Goal: Communication & Community: Answer question/provide support

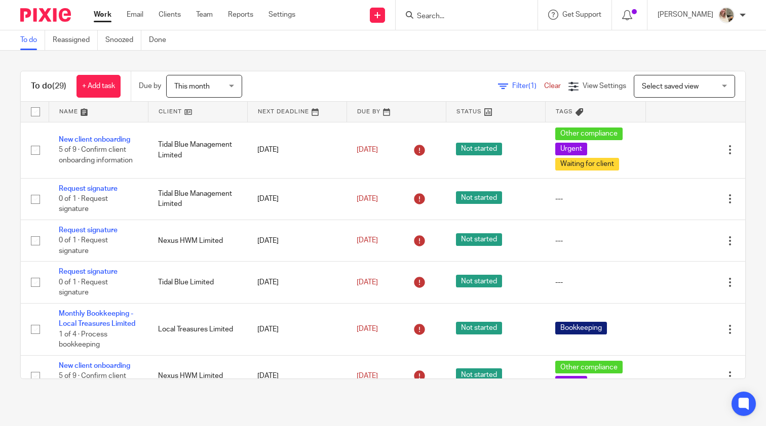
click at [533, 83] on span "(1)" at bounding box center [532, 86] width 8 height 7
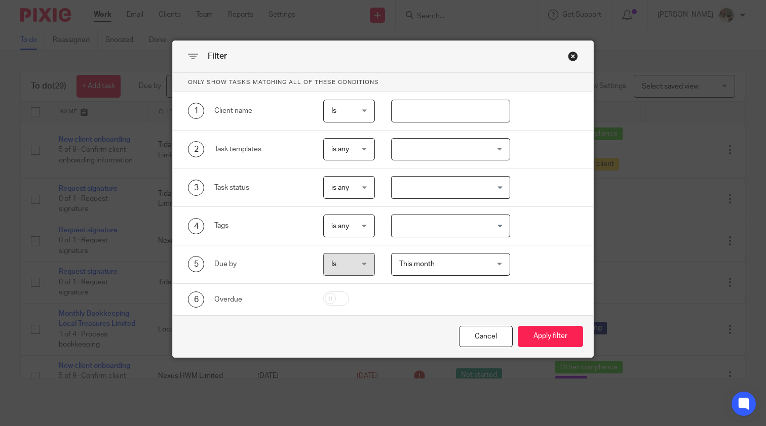
click at [450, 101] on input "text" at bounding box center [451, 111] width 120 height 23
type input "tidal blue management"
click at [549, 337] on button "Apply filter" at bounding box center [550, 337] width 65 height 22
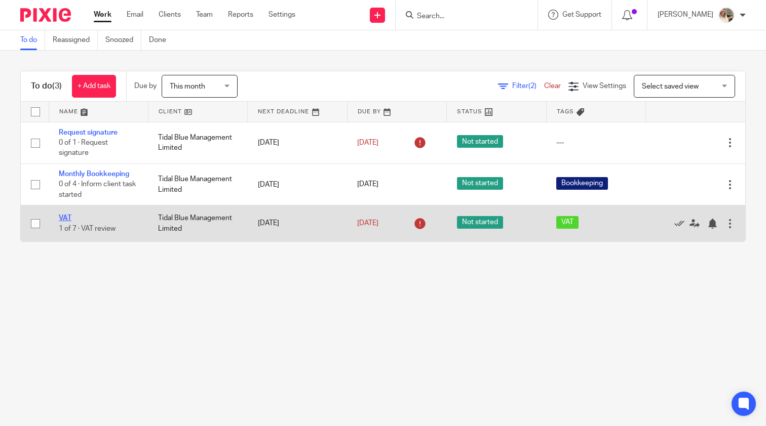
click at [66, 221] on link "VAT" at bounding box center [65, 218] width 13 height 7
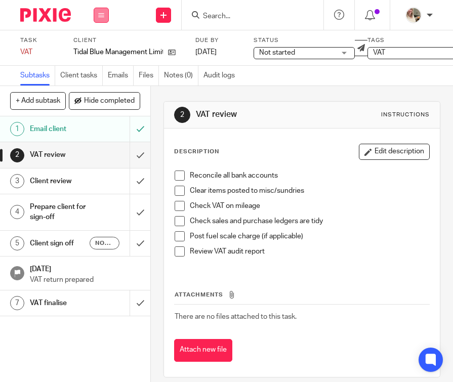
click at [106, 16] on button at bounding box center [101, 15] width 15 height 15
click at [102, 49] on link "Work" at bounding box center [97, 47] width 18 height 7
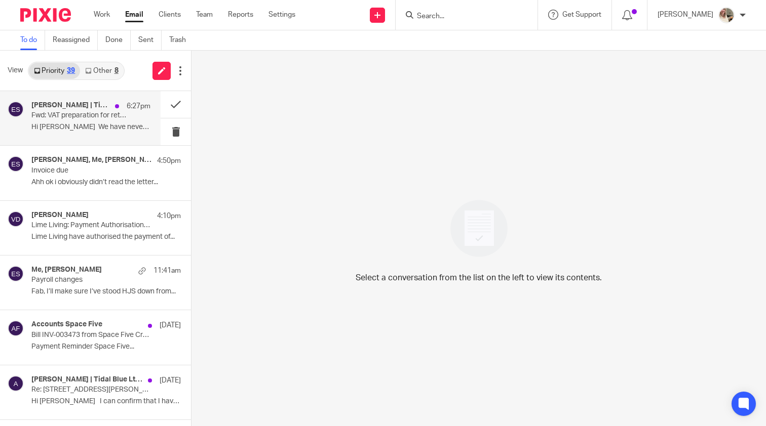
click at [111, 125] on p "Hi [PERSON_NAME] We have never logged in Xero..." at bounding box center [90, 127] width 119 height 9
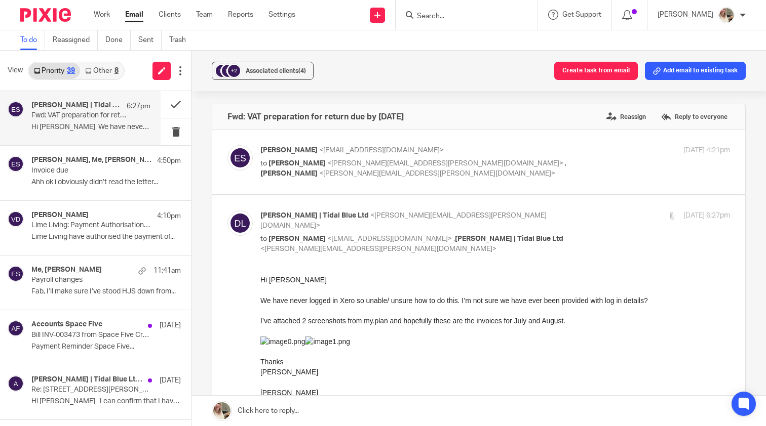
click at [363, 412] on link at bounding box center [478, 411] width 574 height 30
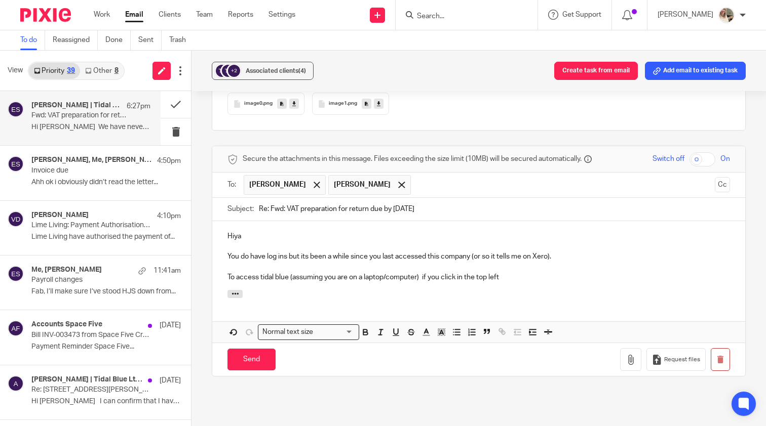
click at [533, 262] on p at bounding box center [478, 267] width 502 height 10
click at [530, 272] on p "To access tidal blue (assuming you are on a laptop/computer) if you click in th…" at bounding box center [478, 277] width 502 height 10
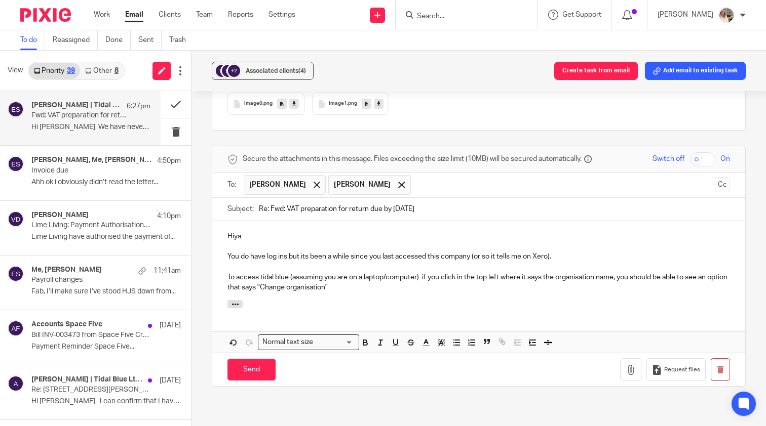
click at [420, 272] on p "To access tidal blue (assuming you are on a laptop/computer) if you click in th…" at bounding box center [478, 282] width 502 height 21
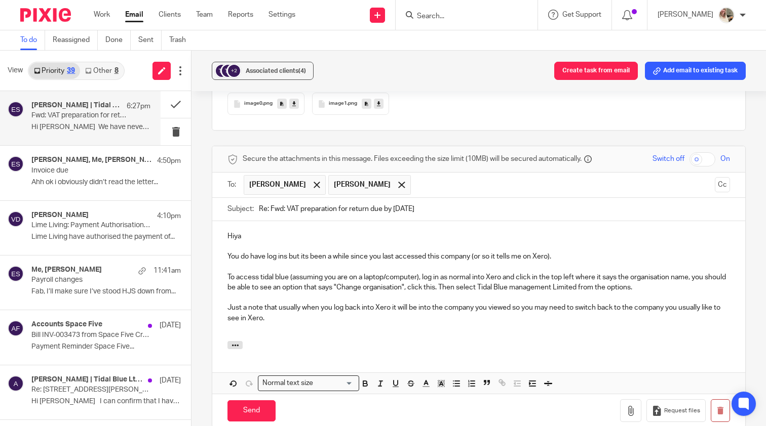
click at [306, 252] on p "You do have log ins but its been a while since you last accessed this company (…" at bounding box center [478, 257] width 502 height 10
click at [490, 303] on p "Just a note that usually when you log back into Xero it will be into the compan…" at bounding box center [478, 313] width 502 height 21
click at [443, 324] on p at bounding box center [478, 329] width 502 height 10
click at [257, 401] on input "Send" at bounding box center [251, 412] width 48 height 22
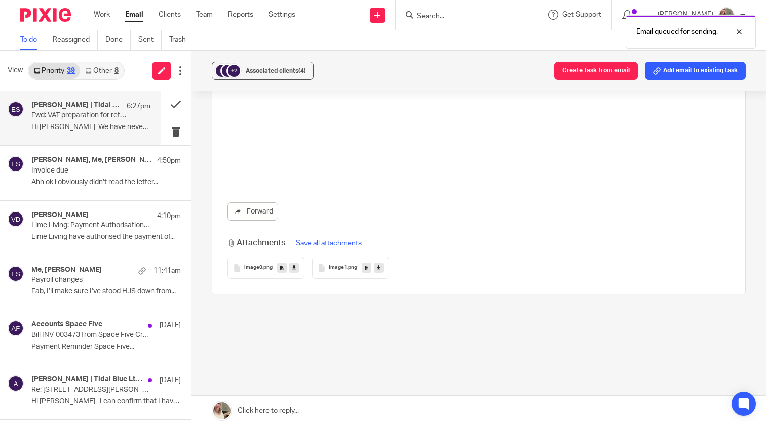
scroll to position [1967, 0]
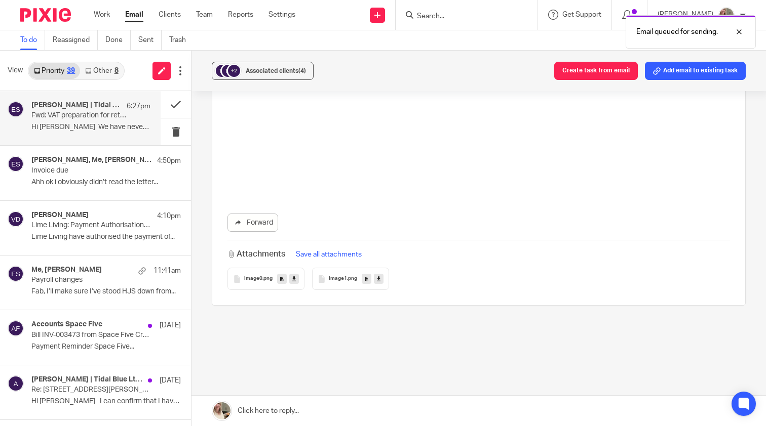
click at [91, 112] on p "Fwd: VAT preparation for return due by 7 September 2025" at bounding box center [78, 115] width 95 height 9
click at [257, 276] on span "image0" at bounding box center [253, 279] width 18 height 6
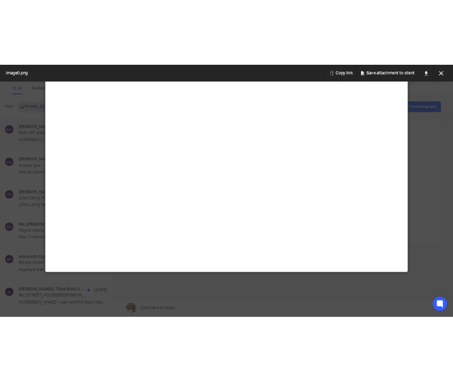
scroll to position [96, 0]
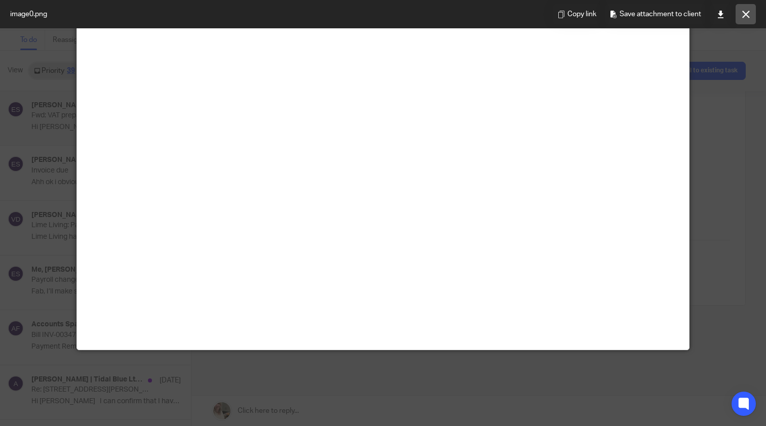
click at [747, 9] on button at bounding box center [745, 14] width 20 height 20
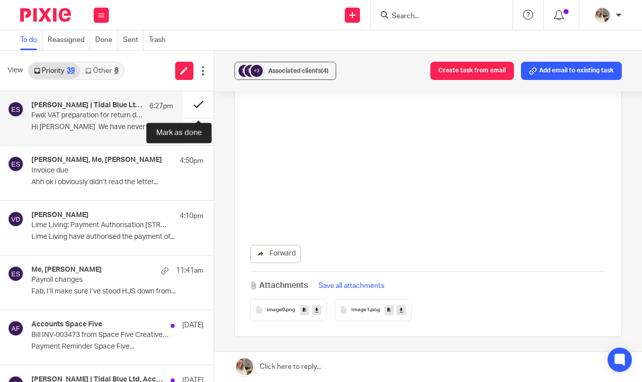
click at [194, 109] on button at bounding box center [198, 104] width 30 height 27
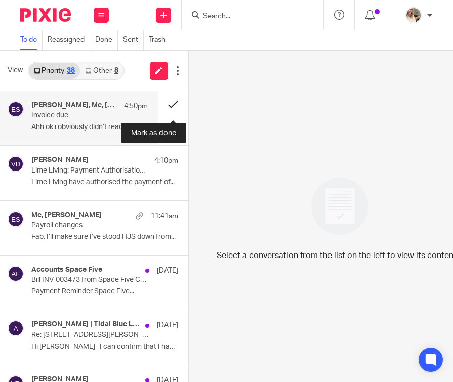
click at [173, 105] on button at bounding box center [173, 104] width 30 height 27
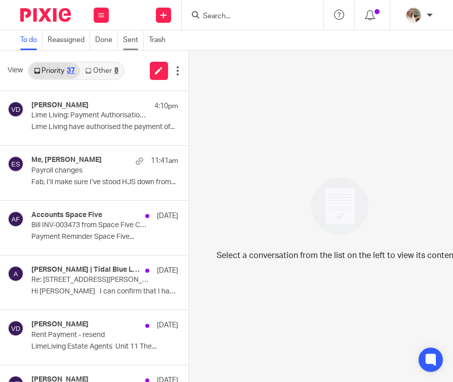
click at [133, 39] on link "Sent" at bounding box center [133, 40] width 21 height 20
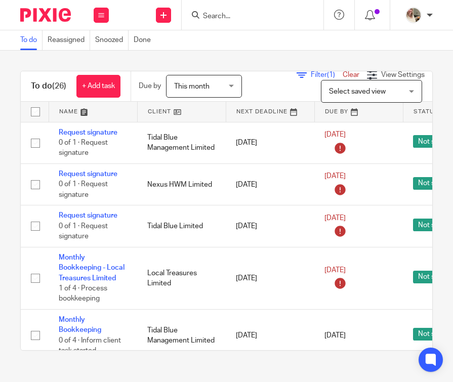
click at [325, 74] on span "Filter (1)" at bounding box center [327, 74] width 32 height 7
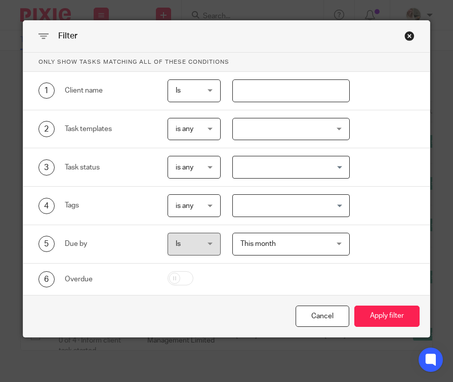
click at [308, 92] on input "text" at bounding box center [290, 91] width 117 height 23
type input "nexus"
click at [387, 317] on button "Apply filter" at bounding box center [387, 317] width 65 height 22
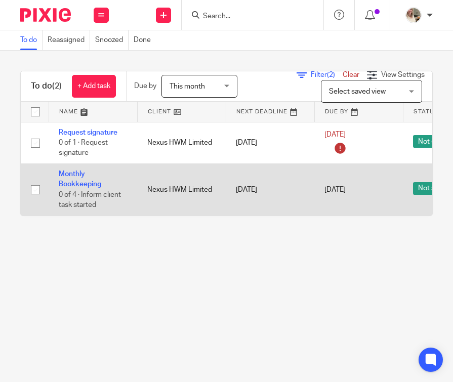
click at [83, 179] on td "Monthly Bookkeeping 0 of 4 · Inform client task started" at bounding box center [93, 190] width 89 height 52
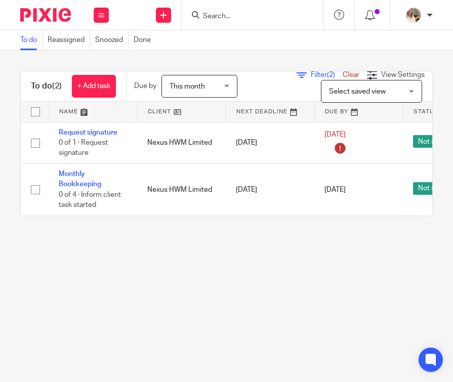
click at [316, 74] on span "Filter (2)" at bounding box center [327, 74] width 32 height 7
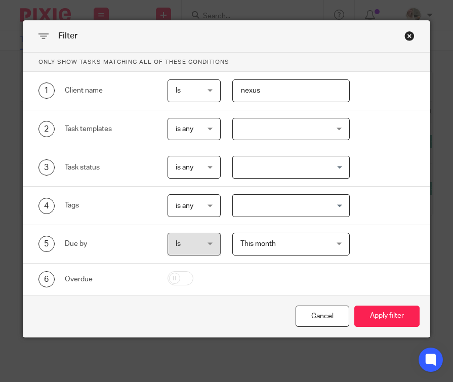
click at [279, 89] on input "nexus" at bounding box center [290, 91] width 117 height 23
type input "tidal"
click at [387, 317] on button "Apply filter" at bounding box center [387, 317] width 65 height 22
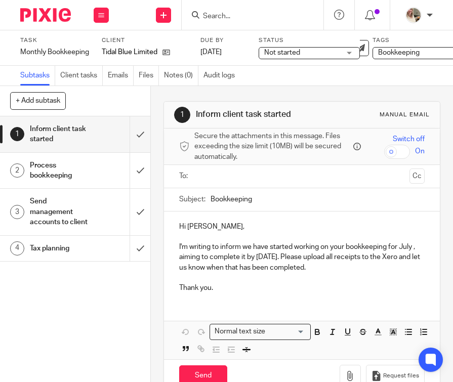
click at [257, 201] on input "Bookkeeping" at bounding box center [318, 199] width 214 height 23
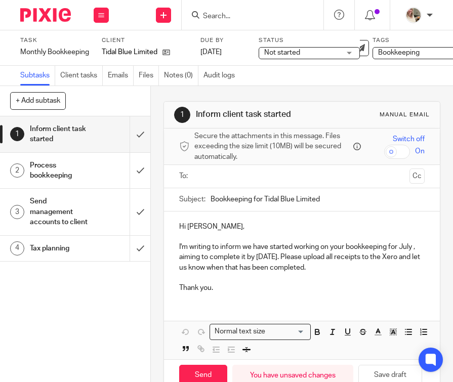
type input "Bookkeeping for Tidal Blue Limited"
click at [205, 223] on p "Hi [PERSON_NAME]," at bounding box center [302, 227] width 246 height 10
drag, startPoint x: 334, startPoint y: 263, endPoint x: 174, endPoint y: 246, distance: 160.5
click at [174, 246] on div "Hi Colin & Danny, I'm writing to inform we have started working on your bookkee…" at bounding box center [302, 257] width 276 height 90
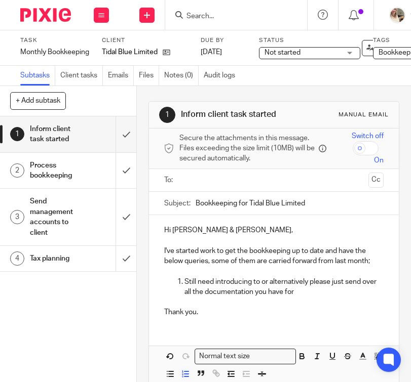
click at [260, 281] on p "Still need introducing to or alternatively please just send over all the docume…" at bounding box center [284, 287] width 200 height 21
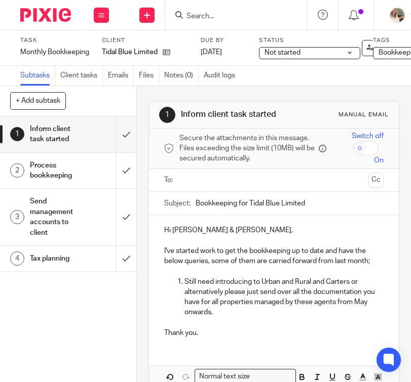
click at [286, 281] on p "Still need introducing to Urban and Rural and Carters or alternatively please j…" at bounding box center [284, 297] width 200 height 41
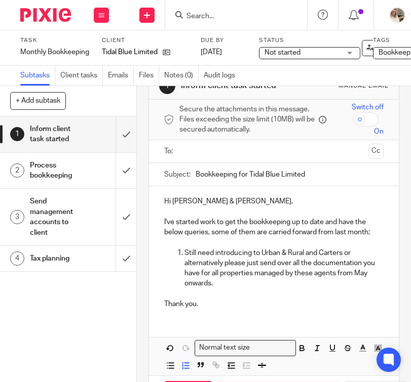
scroll to position [30, 0]
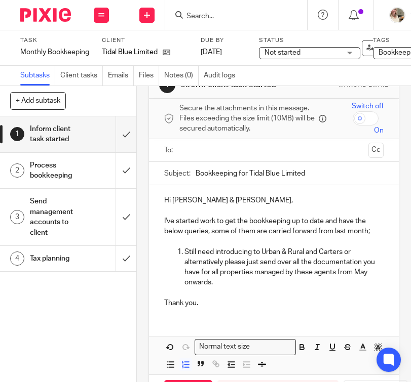
click at [321, 279] on p "Still need introducing to Urban & Rural and Carters or alternatively please jus…" at bounding box center [284, 267] width 200 height 41
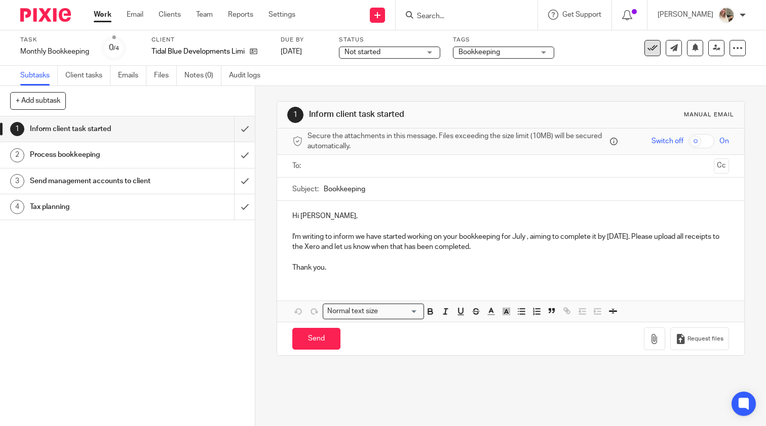
click at [453, 41] on button at bounding box center [652, 48] width 16 height 16
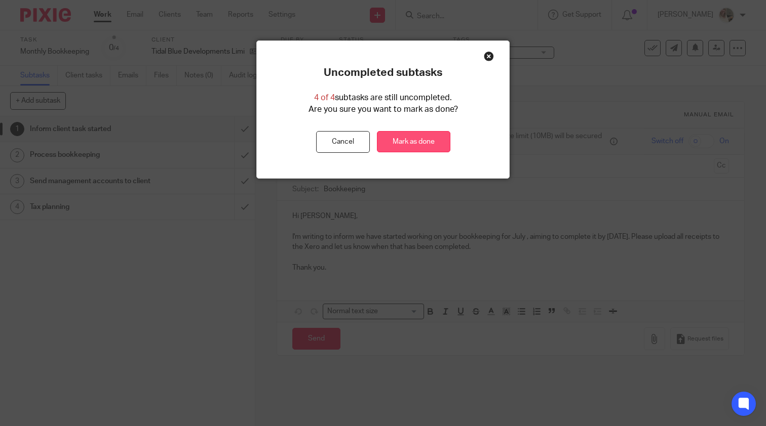
click at [420, 141] on link "Mark as done" at bounding box center [413, 142] width 73 height 22
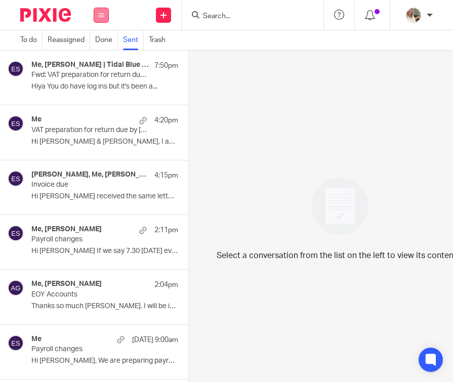
click at [102, 17] on icon at bounding box center [101, 15] width 6 height 6
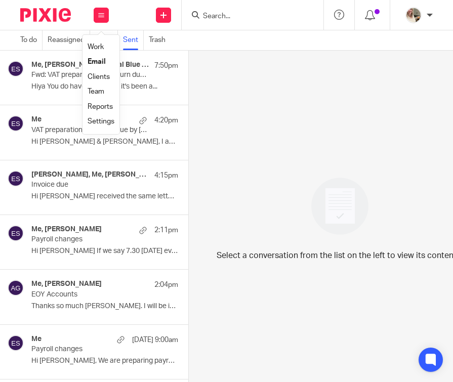
click at [99, 74] on link "Clients" at bounding box center [99, 76] width 22 height 7
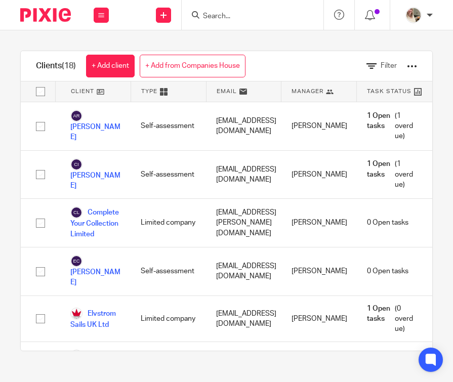
click at [232, 23] on div at bounding box center [253, 15] width 142 height 30
click at [233, 17] on input "Search" at bounding box center [247, 16] width 91 height 9
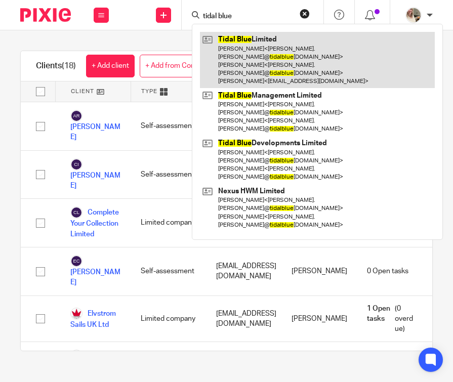
type input "tidal blue"
click at [248, 61] on link at bounding box center [317, 60] width 235 height 56
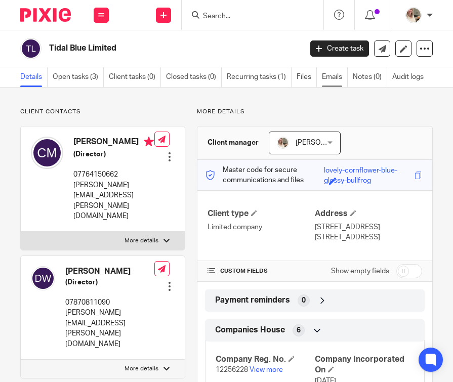
click at [338, 76] on link "Emails" at bounding box center [335, 77] width 26 height 20
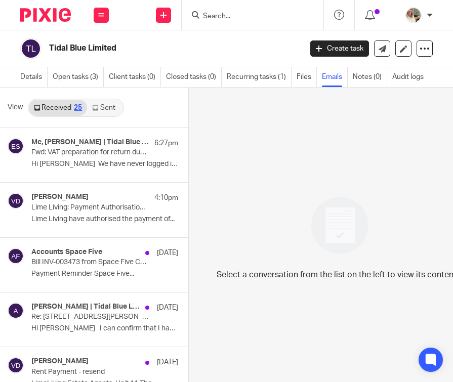
click at [115, 106] on link "Sent" at bounding box center [104, 108] width 35 height 16
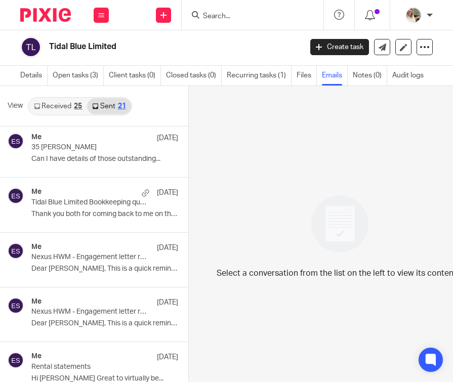
scroll to position [282, 0]
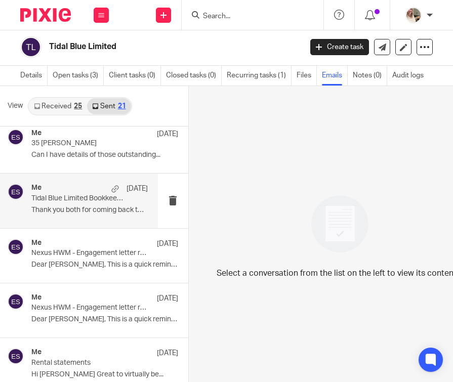
click at [96, 195] on p "Tidal Blue Limited Bookkeeping queries" at bounding box center [77, 198] width 93 height 9
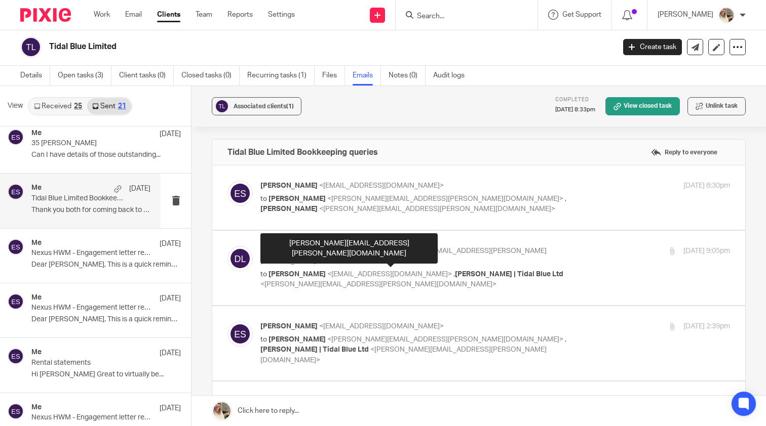
scroll to position [0, 0]
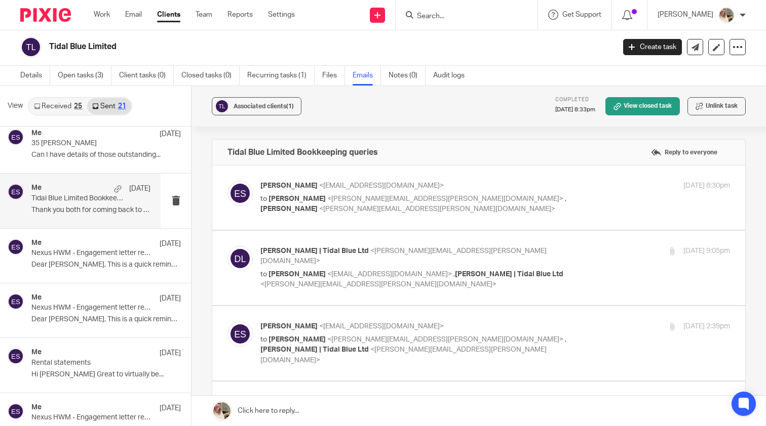
click at [311, 221] on label at bounding box center [478, 198] width 533 height 64
click at [227, 181] on input "checkbox" at bounding box center [227, 180] width 1 height 1
checkbox input "true"
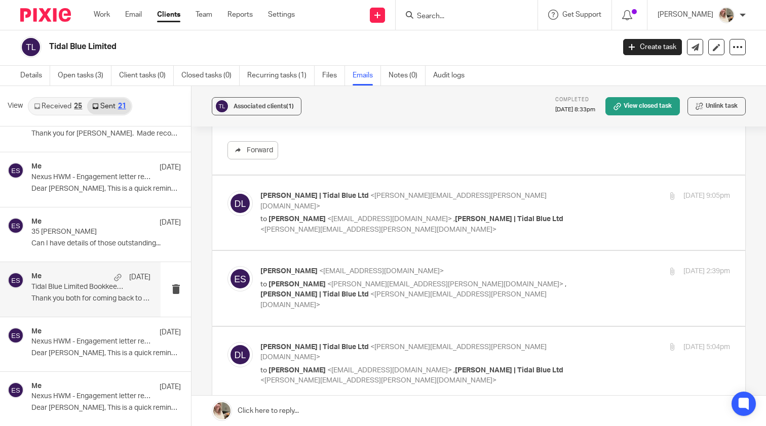
scroll to position [412, 0]
click at [363, 281] on span "<colin.macgregor@tidalblueltd.co.uk>" at bounding box center [445, 284] width 236 height 7
checkbox input "true"
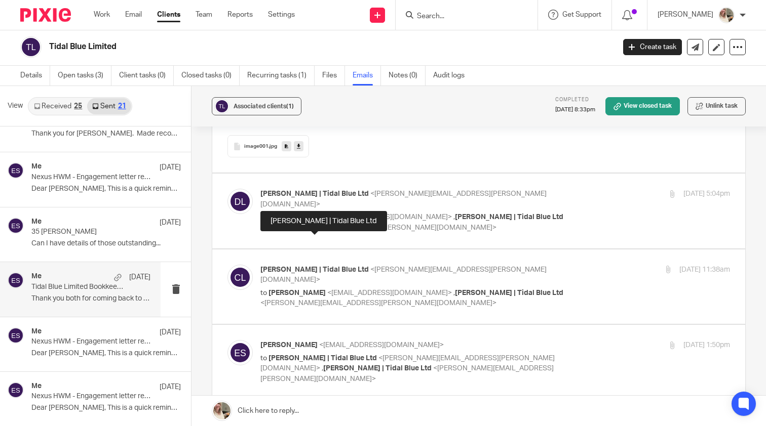
scroll to position [982, 0]
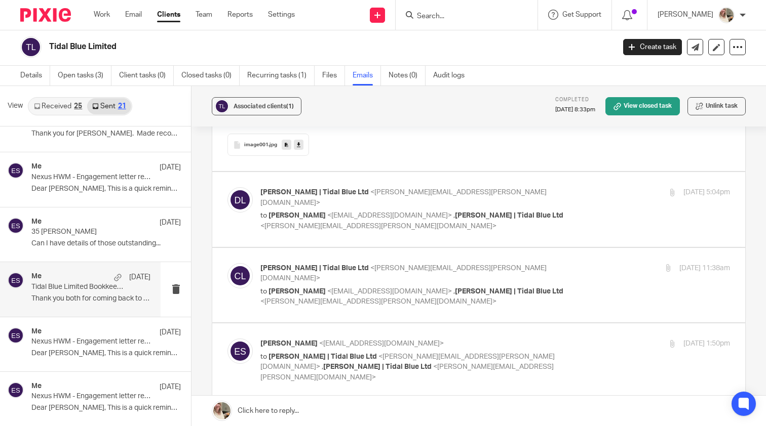
click at [362, 324] on label at bounding box center [478, 361] width 533 height 74
click at [227, 338] on input "checkbox" at bounding box center [227, 338] width 1 height 1
checkbox input "true"
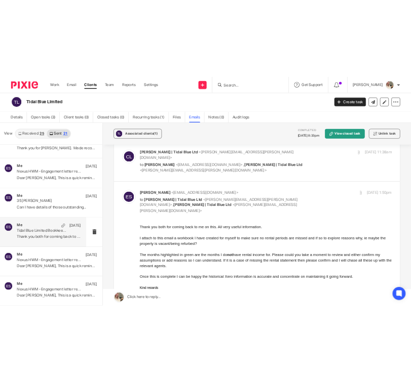
scroll to position [1123, 0]
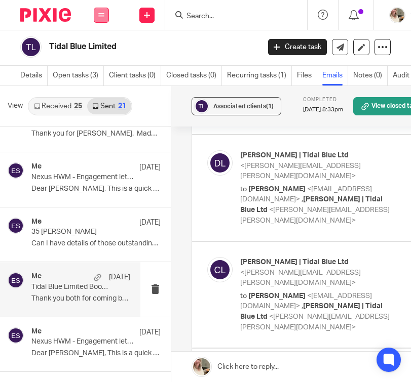
click at [104, 13] on icon at bounding box center [101, 15] width 6 height 6
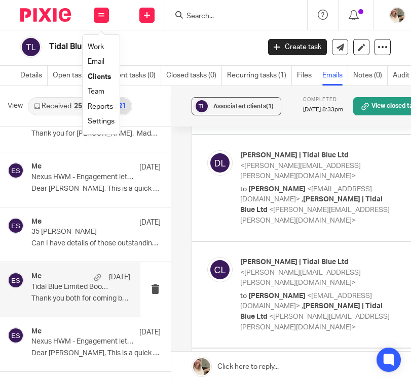
click at [100, 49] on link "Work" at bounding box center [96, 47] width 16 height 7
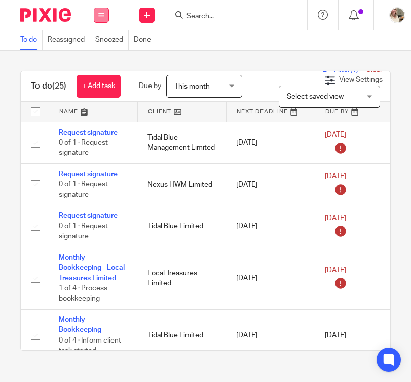
click at [101, 16] on icon at bounding box center [101, 15] width 6 height 6
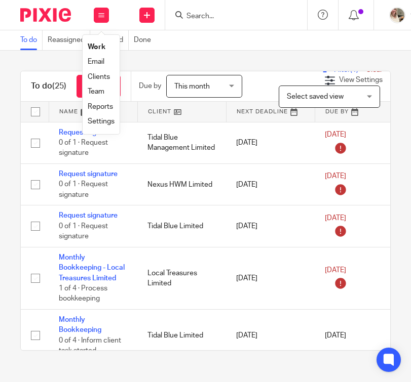
click at [103, 58] on link "Email" at bounding box center [96, 61] width 17 height 7
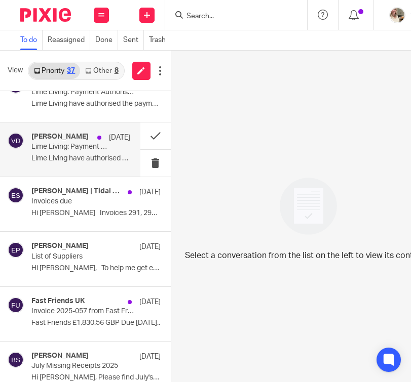
scroll to position [518, 0]
click at [96, 155] on p "Lime Living have authorised the payment of..." at bounding box center [80, 158] width 99 height 9
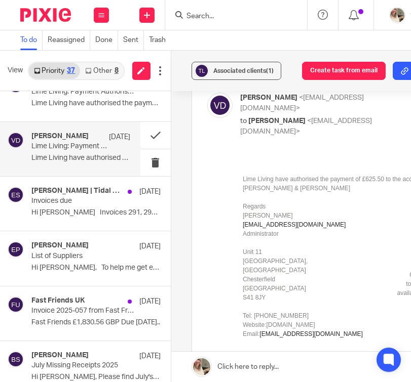
scroll to position [44, 0]
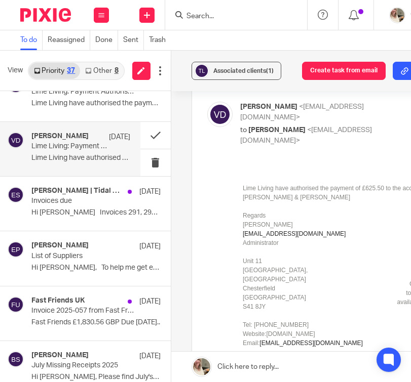
click at [230, 280] on div "Forward Attachments Statement 5 for £62550 .pdf" at bounding box center [342, 364] width 270 height 396
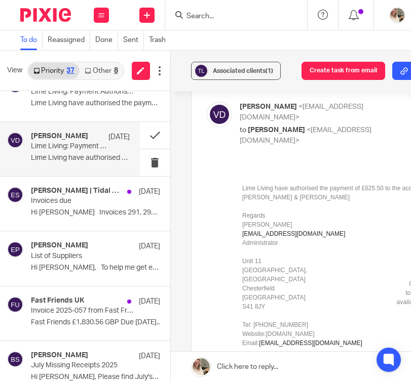
scroll to position [0, -2]
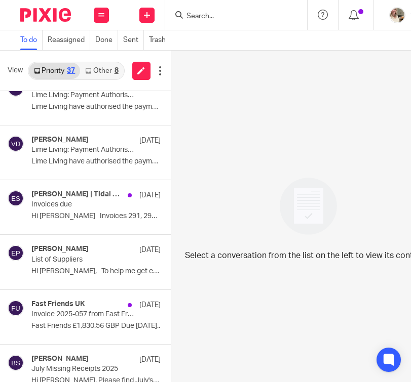
scroll to position [505, 0]
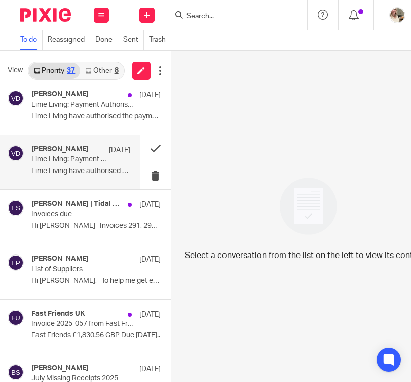
click at [95, 155] on p "Lime Living: Payment Authorisation [STREET_ADDRESS][PERSON_NAME]" at bounding box center [70, 159] width 79 height 9
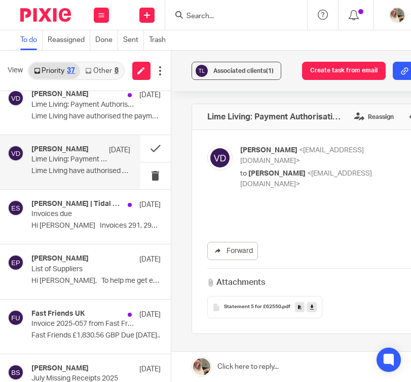
scroll to position [0, 0]
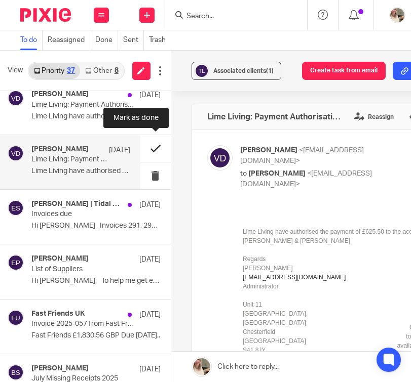
click at [150, 149] on button at bounding box center [155, 148] width 30 height 27
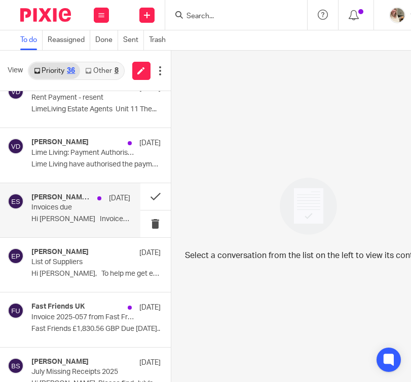
scroll to position [451, 0]
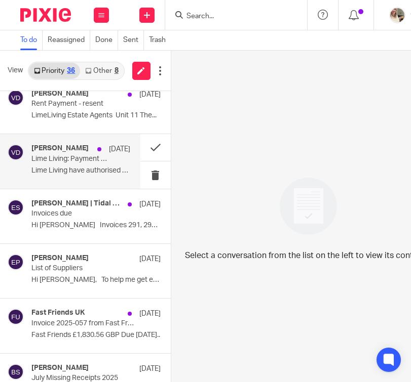
click at [96, 164] on div "Vicky Drew 20 Aug Lime Living: Payment Authorisation 35 Baden Powell Lime Livin…" at bounding box center [80, 161] width 99 height 34
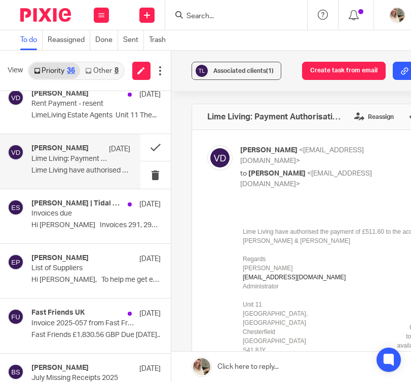
scroll to position [0, 0]
click at [153, 145] on button at bounding box center [155, 147] width 30 height 27
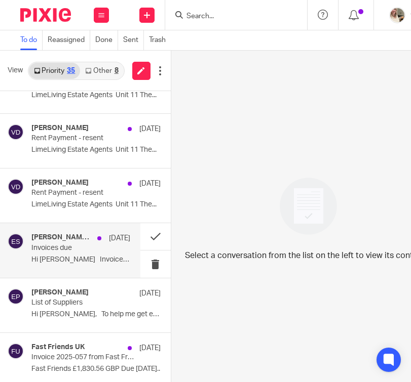
scroll to position [360, 0]
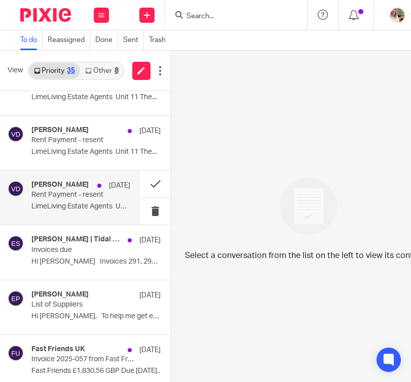
click at [91, 204] on p "LimeLiving Estate Agents Unit 11 The..." at bounding box center [80, 207] width 99 height 9
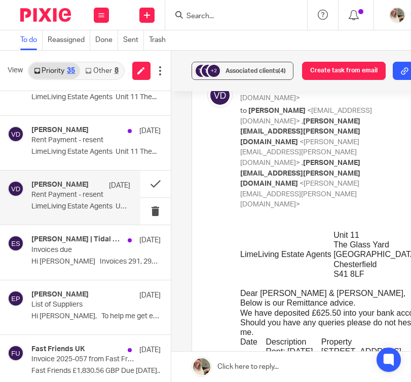
scroll to position [0, 0]
click at [156, 186] on button at bounding box center [155, 184] width 30 height 27
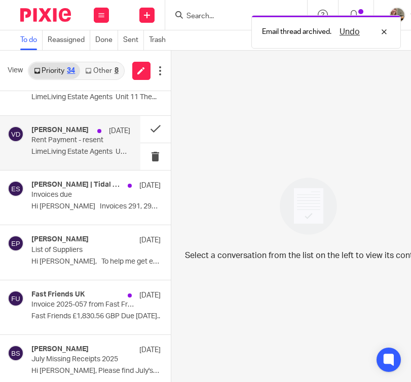
click at [93, 148] on p "LimeLiving Estate Agents Unit 11 The..." at bounding box center [80, 152] width 99 height 9
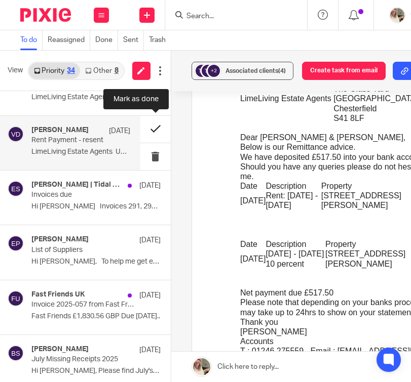
click at [148, 129] on button at bounding box center [155, 129] width 30 height 27
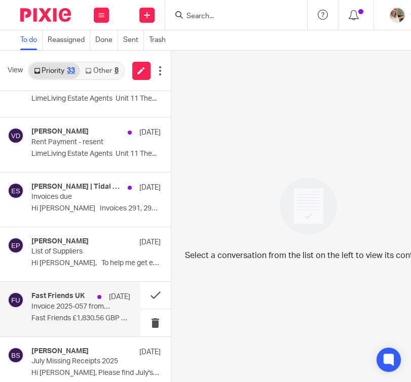
scroll to position [301, 0]
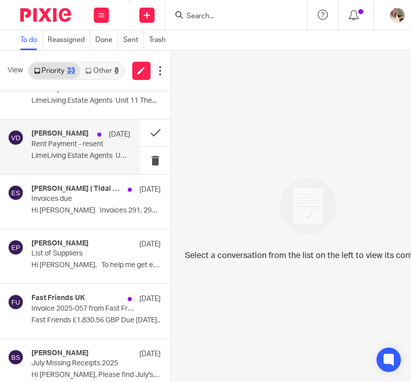
click at [102, 153] on p "LimeLiving Estate Agents Unit 11 The..." at bounding box center [80, 156] width 99 height 9
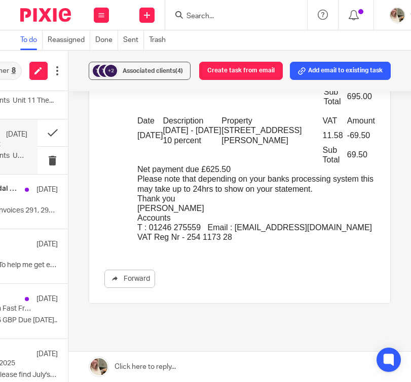
scroll to position [341, 0]
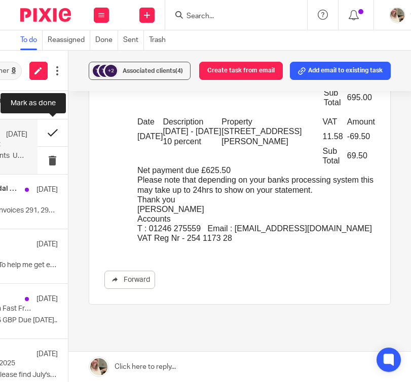
click at [52, 135] on button at bounding box center [52, 133] width 30 height 27
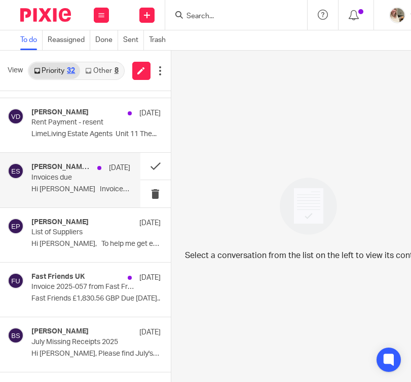
scroll to position [244, 0]
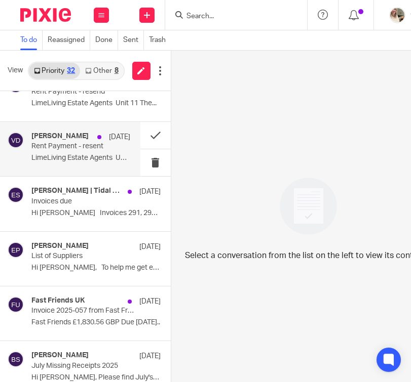
click at [97, 161] on p "LimeLiving Estate Agents Unit 11 The..." at bounding box center [80, 158] width 99 height 9
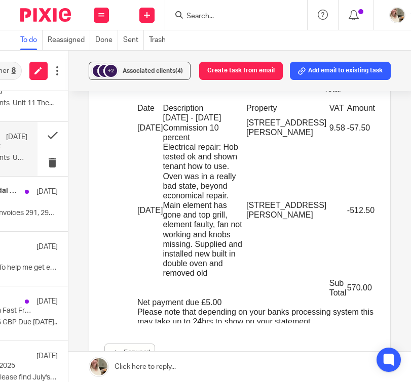
scroll to position [357, 0]
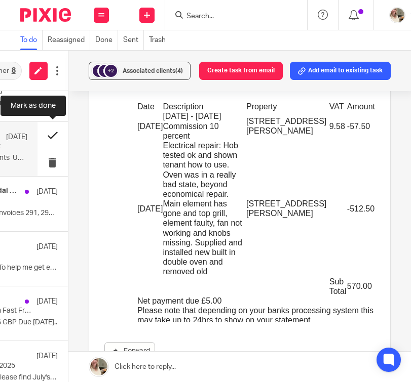
click at [56, 139] on button at bounding box center [52, 135] width 30 height 27
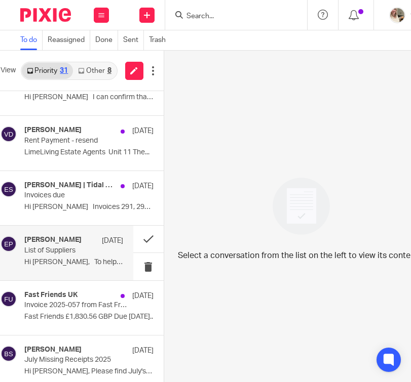
scroll to position [191, 0]
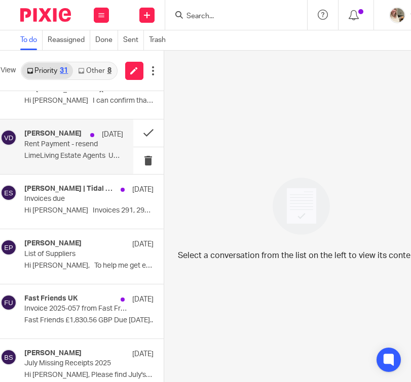
click at [101, 147] on p "Rent Payment - resend" at bounding box center [63, 144] width 79 height 9
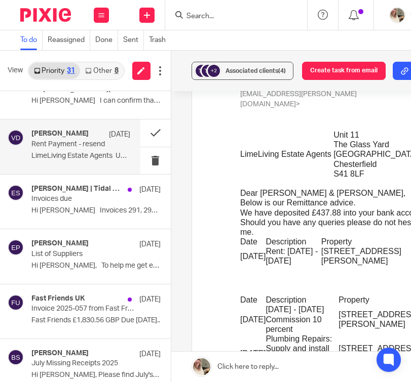
scroll to position [0, 0]
click at [153, 138] on button at bounding box center [155, 133] width 30 height 27
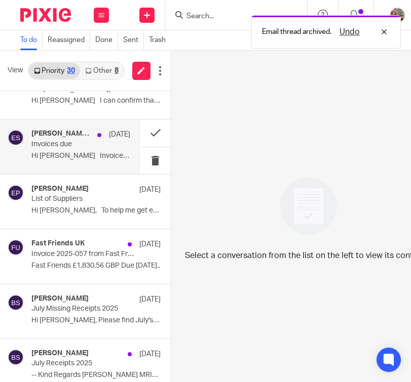
click at [61, 162] on div "Colin Macgregor | Tidal Blue Ltd, Danny Welch | Tidal Blue Ltd, Me 19 Aug Invoi…" at bounding box center [80, 147] width 99 height 34
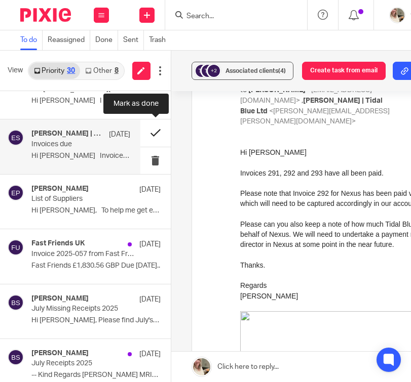
click at [154, 134] on button at bounding box center [155, 133] width 30 height 27
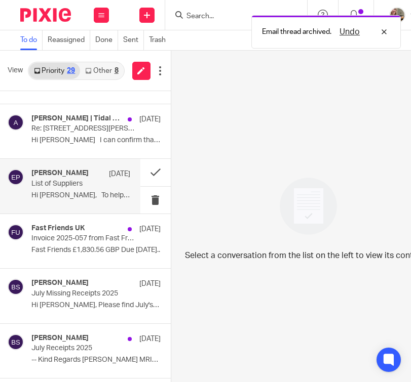
scroll to position [127, 0]
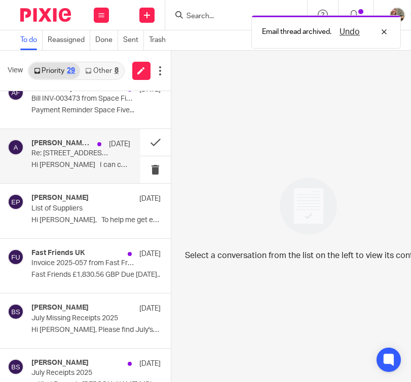
click at [103, 160] on div "Colin Macgregor | Tidal Blue Ltd, Accounts 20 Aug Re: 20 John St and 23 Stollar…" at bounding box center [80, 156] width 99 height 34
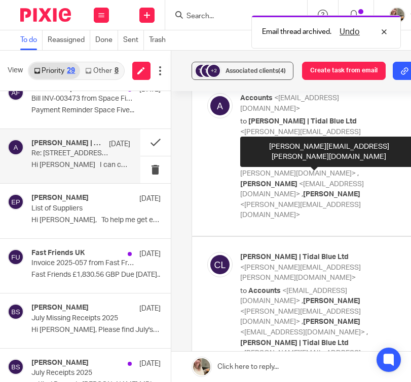
scroll to position [7, 0]
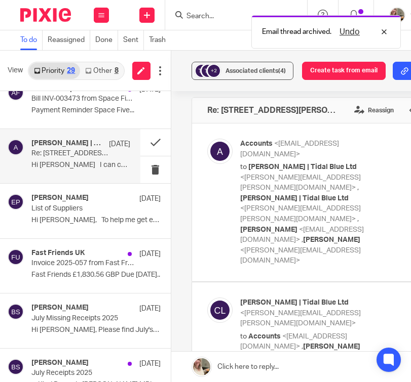
click at [304, 192] on p "to Colin Macgregor | Tidal Blue Ltd <colin.macgregor@tidalblueltd.co.uk> , Dann…" at bounding box center [319, 214] width 159 height 104
checkbox input "true"
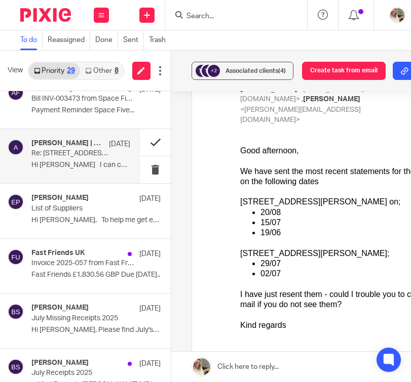
scroll to position [0, 0]
click at [154, 149] on button at bounding box center [155, 142] width 30 height 27
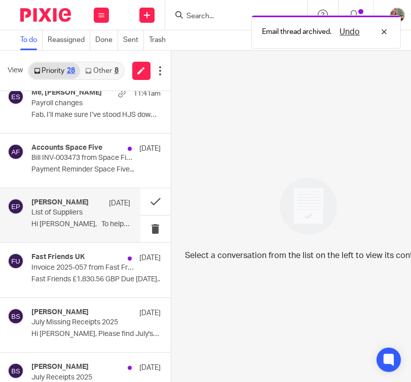
scroll to position [64, 0]
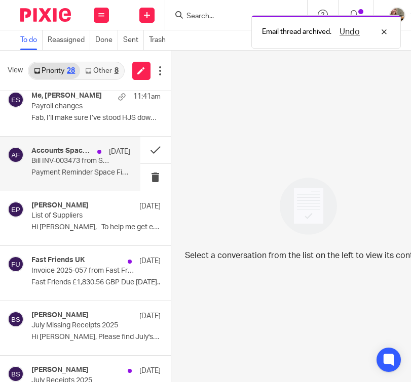
click at [107, 163] on p "Bill INV-003473 from Space Five Creative Limited is due" at bounding box center [70, 161] width 79 height 9
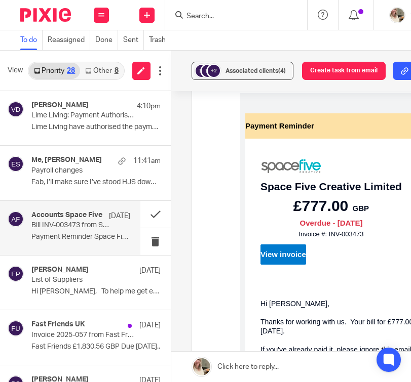
scroll to position [0, 0]
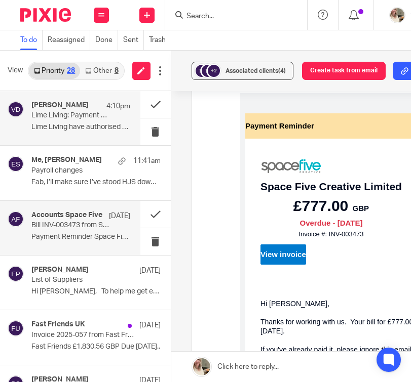
click at [113, 124] on p "Lime Living have authorised the payment of..." at bounding box center [80, 127] width 99 height 9
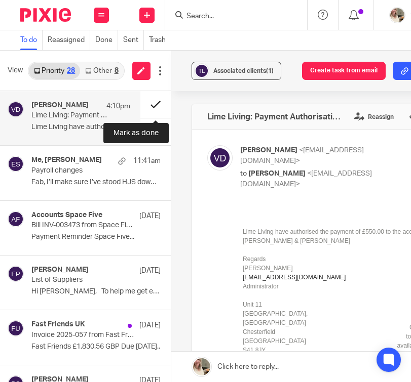
click at [157, 105] on button at bounding box center [155, 104] width 30 height 27
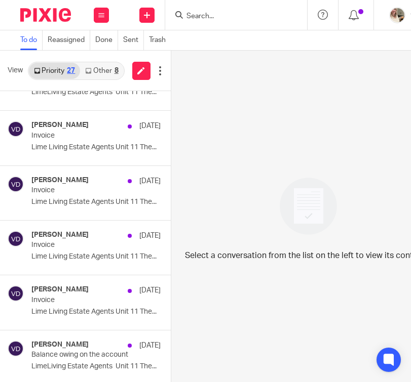
scroll to position [803, 0]
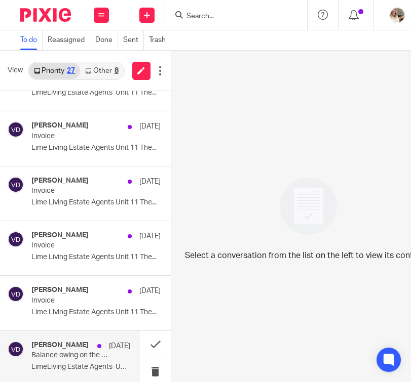
click at [74, 363] on p "LimeLiving Estate Agents Unit 11 The..." at bounding box center [80, 367] width 99 height 9
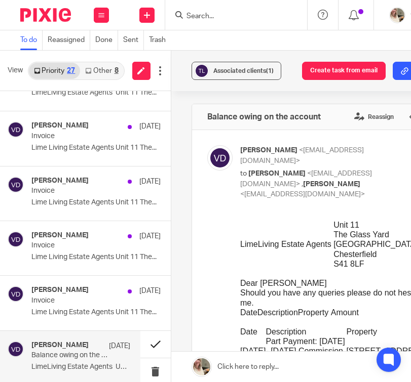
scroll to position [0, 0]
click at [159, 336] on button at bounding box center [155, 344] width 30 height 27
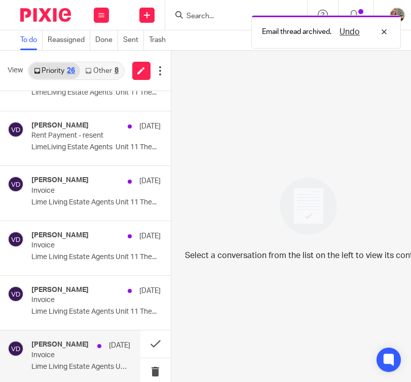
click at [92, 347] on div "Vicky Drew 30 Jul" at bounding box center [80, 346] width 99 height 10
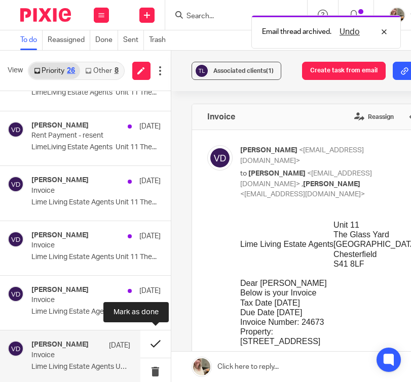
scroll to position [0, 0]
click at [151, 345] on button at bounding box center [155, 344] width 30 height 27
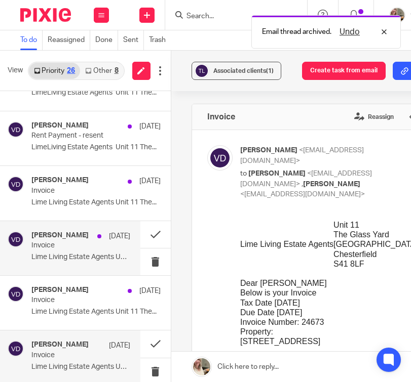
scroll to position [693, 0]
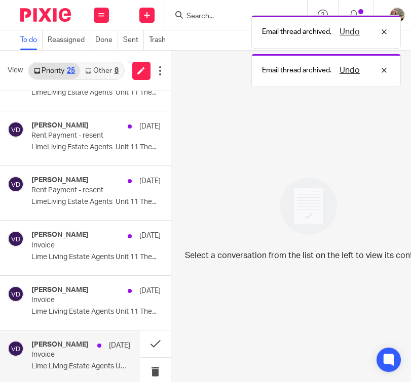
click at [80, 363] on p "Lime Living Estate Agents Unit 11 The..." at bounding box center [80, 367] width 99 height 9
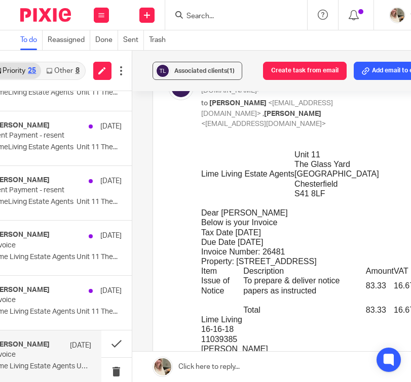
scroll to position [0, 1]
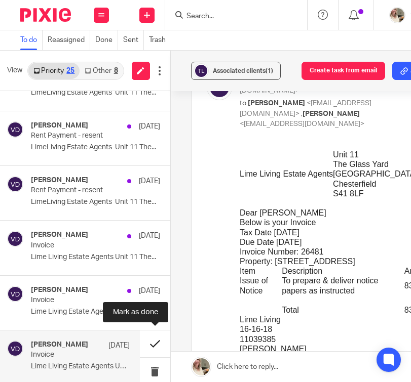
click at [151, 337] on button at bounding box center [155, 344] width 30 height 27
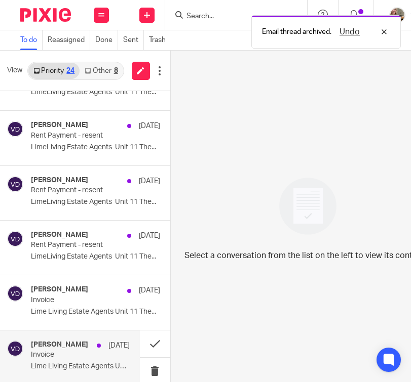
scroll to position [0, 0]
click at [83, 356] on p "Invoice" at bounding box center [70, 355] width 79 height 9
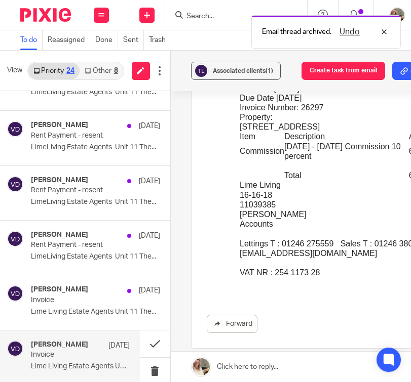
scroll to position [214, 0]
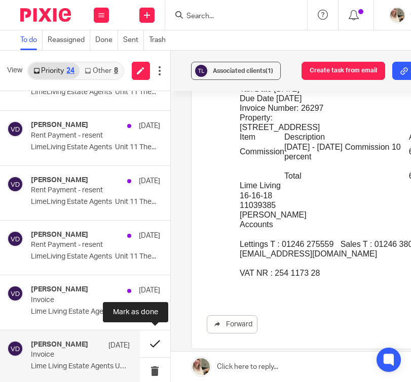
click at [147, 337] on button at bounding box center [155, 344] width 30 height 27
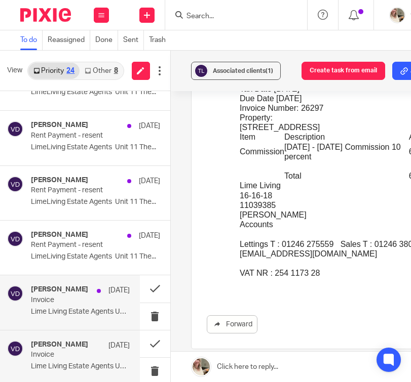
scroll to position [584, 0]
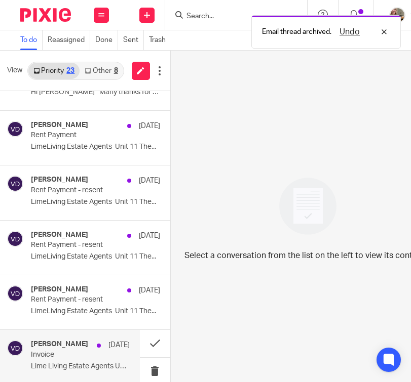
click at [87, 351] on p "Invoice" at bounding box center [70, 355] width 79 height 9
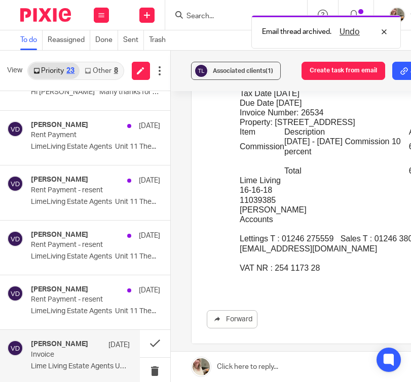
scroll to position [225, 0]
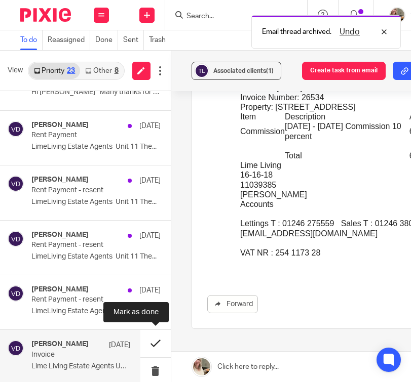
click at [152, 336] on button at bounding box center [155, 343] width 30 height 27
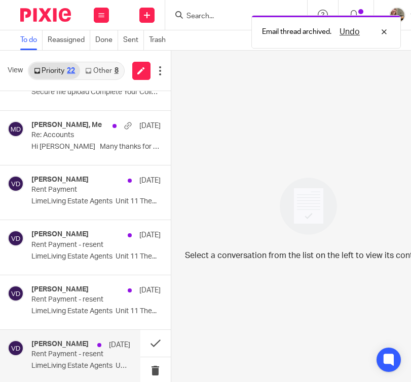
click at [86, 341] on div "Vicky Drew 30 Jul" at bounding box center [80, 345] width 99 height 10
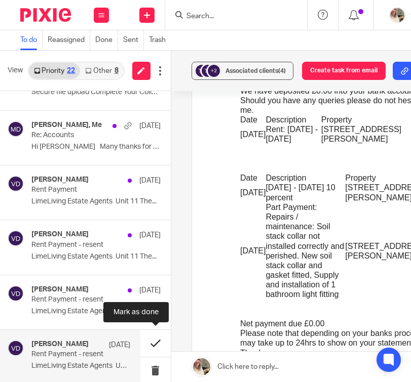
click at [156, 342] on button at bounding box center [155, 343] width 30 height 27
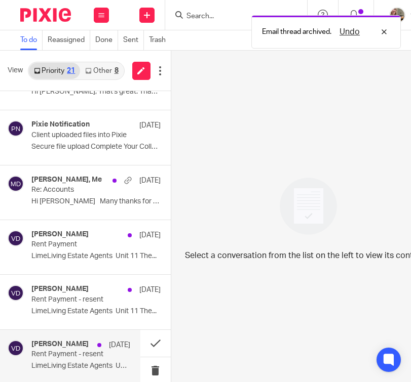
click at [87, 358] on div "Vicky Drew 30 Jul Rent Payment - resent LimeLiving Estate Agents Unit 11 The..." at bounding box center [80, 357] width 99 height 34
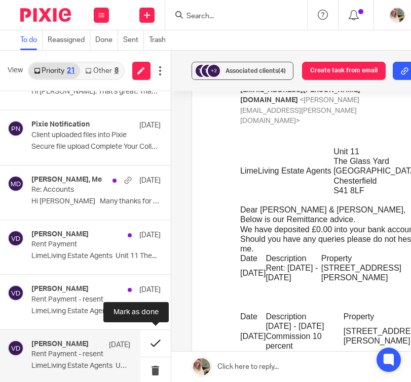
click at [153, 339] on button at bounding box center [155, 343] width 30 height 27
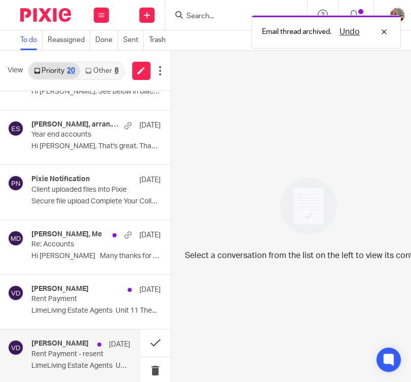
click at [87, 356] on p "Rent Payment - resent" at bounding box center [70, 354] width 79 height 9
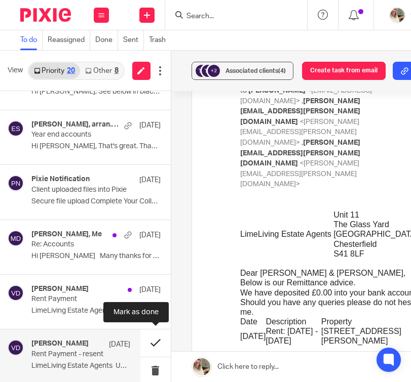
click at [154, 336] on button at bounding box center [155, 343] width 30 height 27
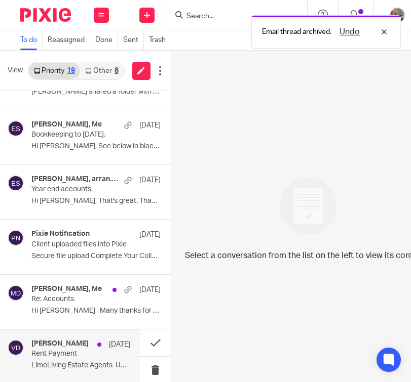
click at [76, 353] on p "Rent Payment" at bounding box center [70, 354] width 79 height 9
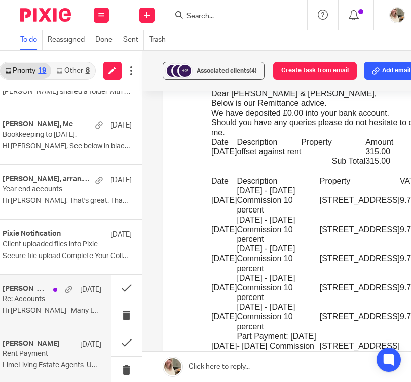
scroll to position [0, 26]
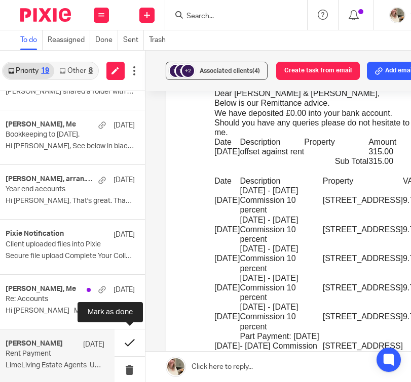
click at [122, 341] on button at bounding box center [129, 343] width 30 height 27
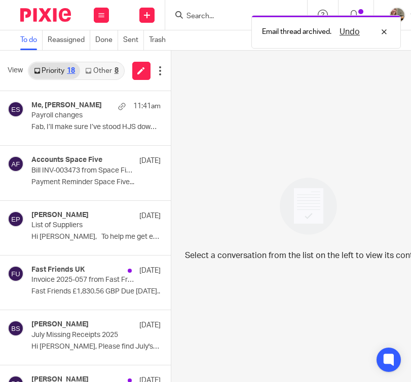
scroll to position [0, 0]
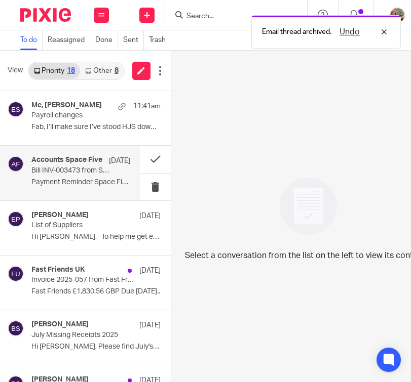
click at [57, 171] on p "Bill INV-003473 from Space Five Creative Limited is due" at bounding box center [70, 171] width 79 height 9
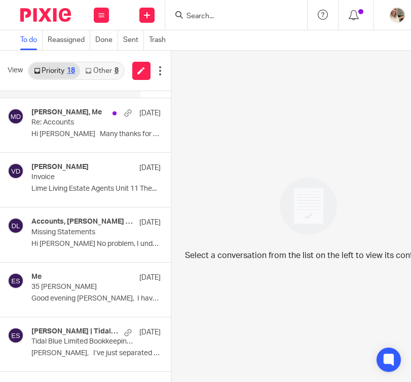
scroll to position [544, 0]
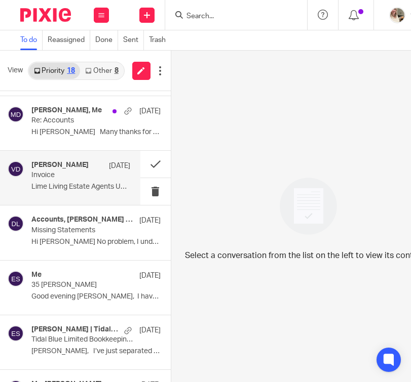
click at [103, 177] on p "Invoice" at bounding box center [70, 175] width 79 height 9
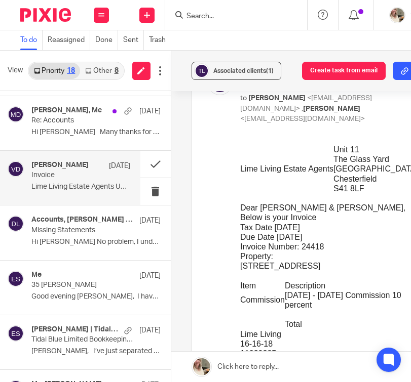
scroll to position [82, 0]
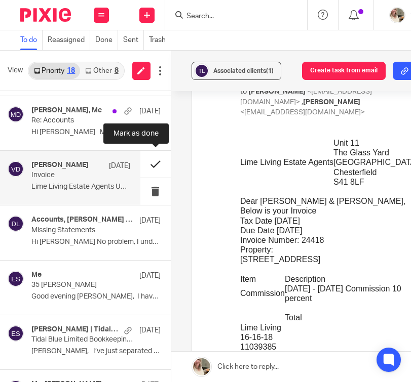
click at [156, 162] on button at bounding box center [155, 164] width 30 height 27
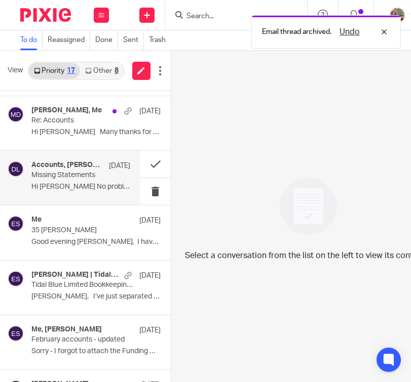
click at [95, 191] on div "Accounts, [PERSON_NAME] | Tidal Blue Ltd [DATE] Missing Statements Hi [PERSON_N…" at bounding box center [80, 178] width 99 height 34
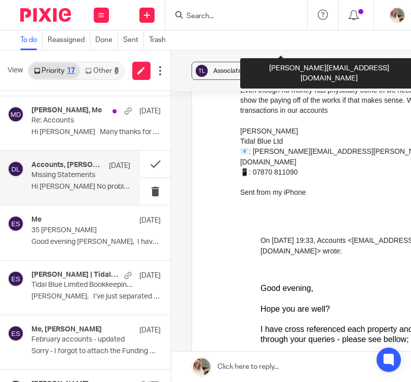
scroll to position [886, 0]
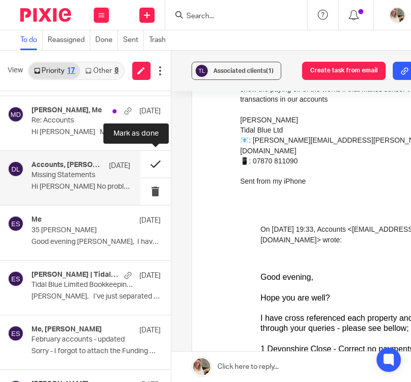
click at [155, 166] on button at bounding box center [155, 164] width 30 height 27
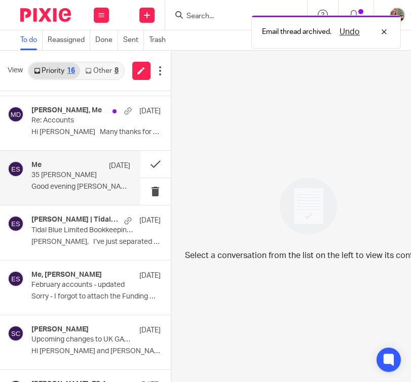
click at [94, 188] on p "Good evening Ellie, I have replied to..." at bounding box center [80, 187] width 99 height 9
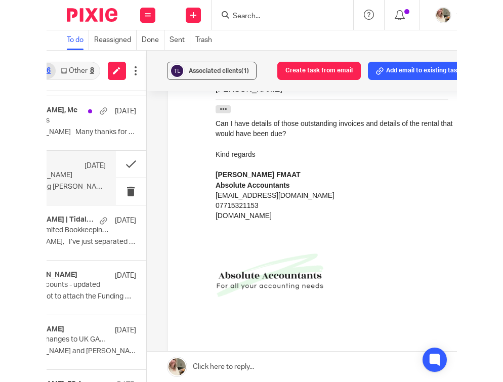
scroll to position [498, 0]
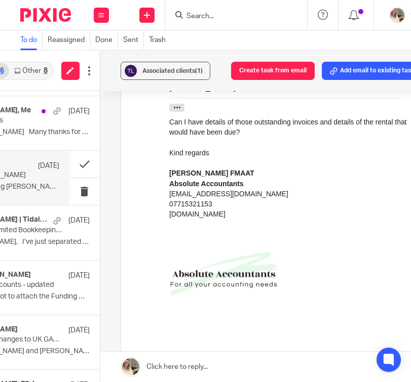
click at [40, 179] on div "Me 30 Jul 35 Baden Powell Good evening Ellie, I have replied to..." at bounding box center [9, 178] width 99 height 34
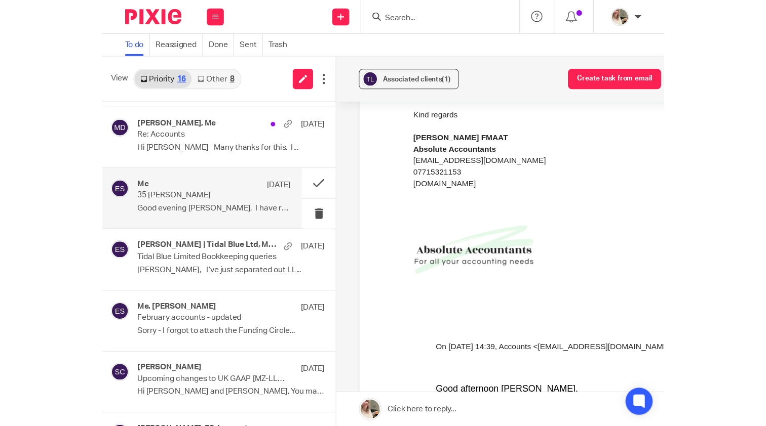
scroll to position [0, 0]
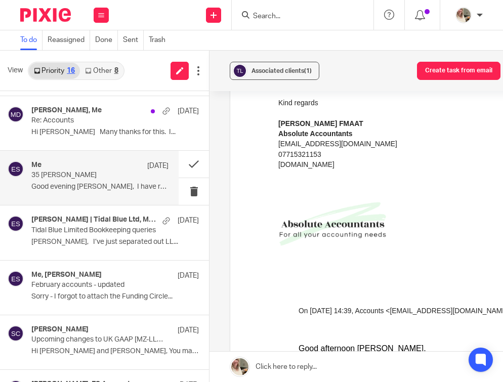
click at [73, 175] on p "35 Baden Powell" at bounding box center [86, 175] width 110 height 9
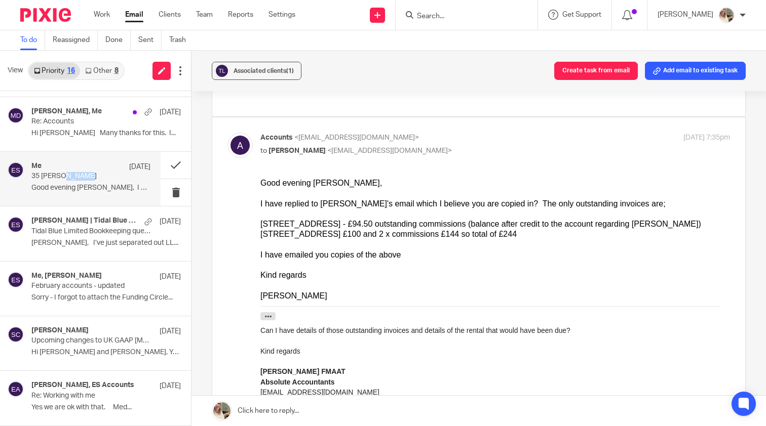
scroll to position [228, 0]
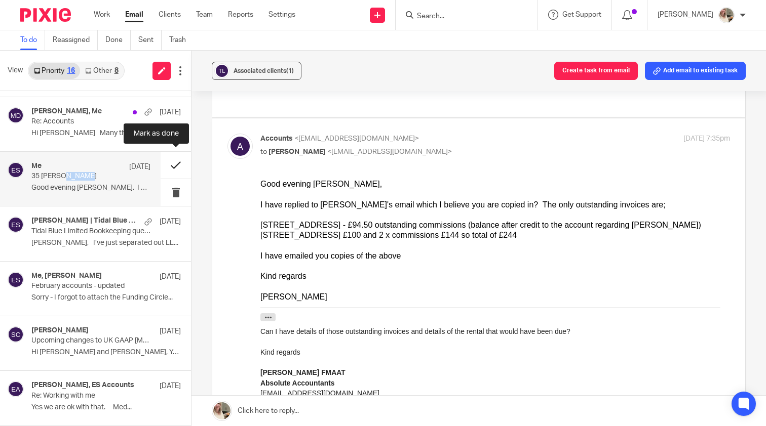
click at [175, 165] on button at bounding box center [176, 165] width 30 height 27
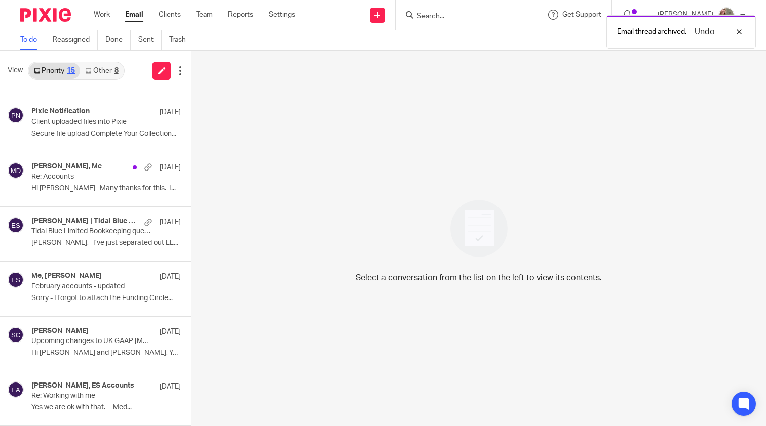
scroll to position [485, 0]
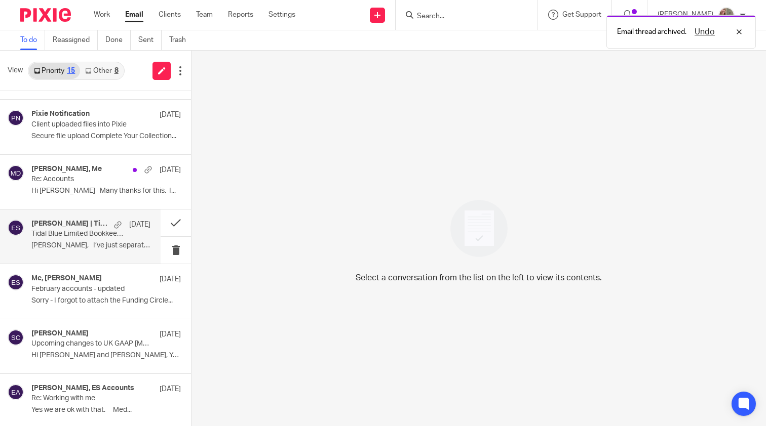
click at [98, 230] on p "Tidal Blue Limited Bookkeeping queries" at bounding box center [78, 234] width 95 height 9
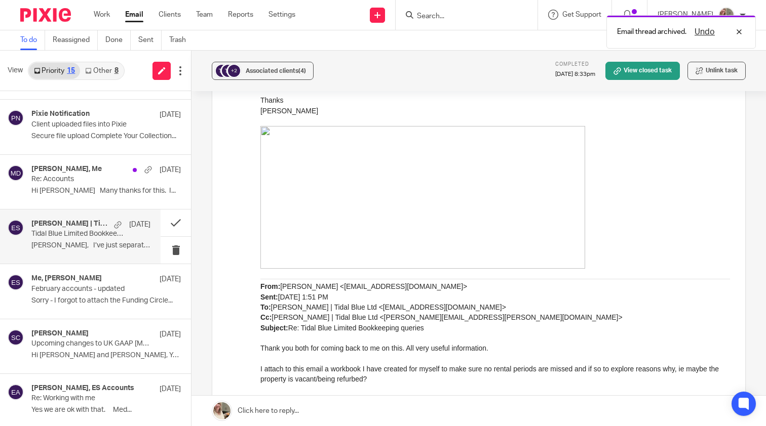
scroll to position [720, 0]
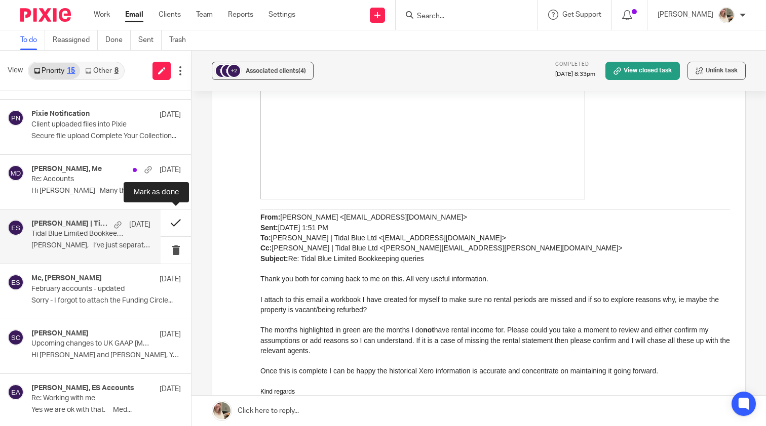
click at [177, 221] on button at bounding box center [176, 223] width 30 height 27
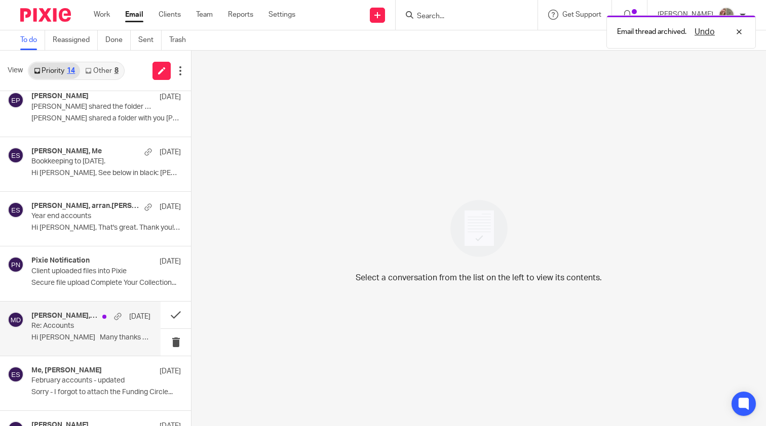
scroll to position [332, 0]
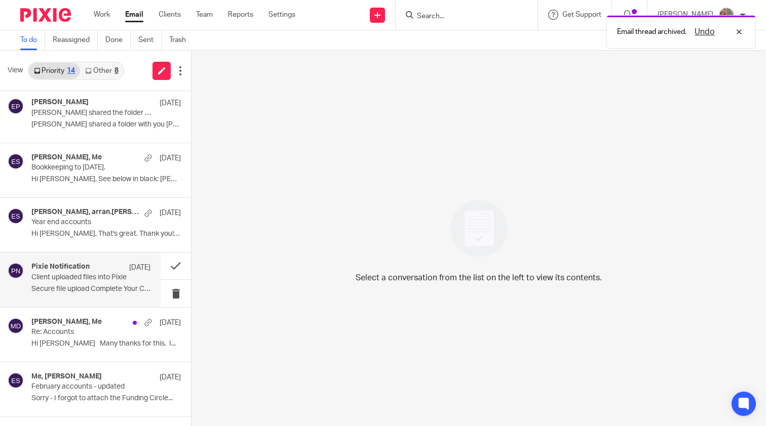
click at [114, 279] on p "Client uploaded files into Pixie" at bounding box center [78, 277] width 95 height 9
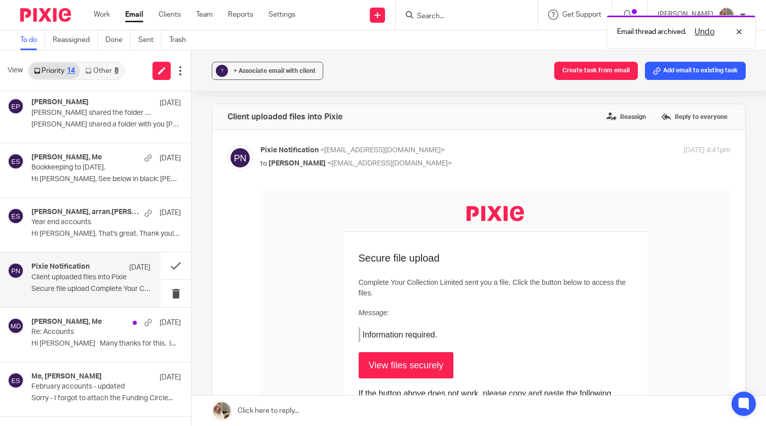
scroll to position [0, 0]
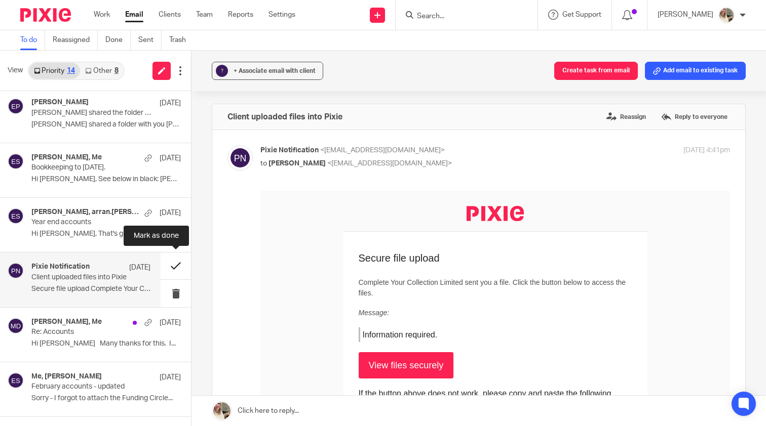
click at [173, 261] on button at bounding box center [176, 266] width 30 height 27
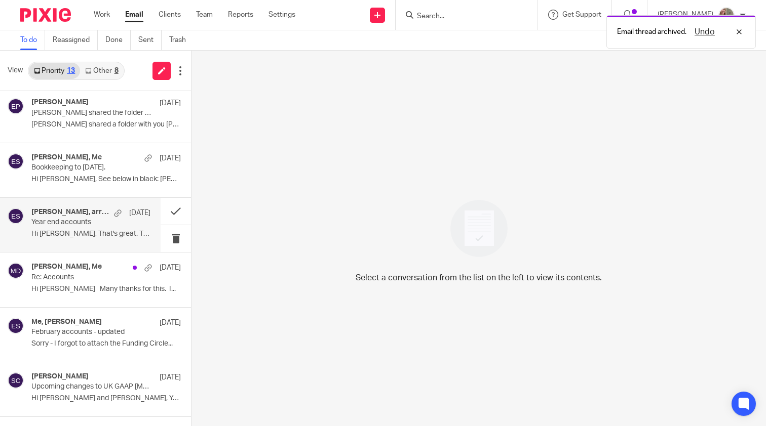
click at [101, 237] on div "Arran Godfrey, arran.godfrey, Me 4 Aug Year end accounts Hi Ellie, That's great…" at bounding box center [90, 225] width 119 height 34
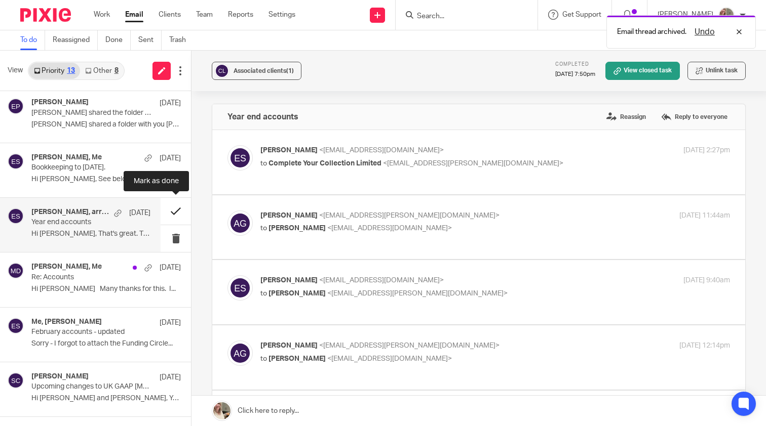
click at [178, 212] on button at bounding box center [176, 211] width 30 height 27
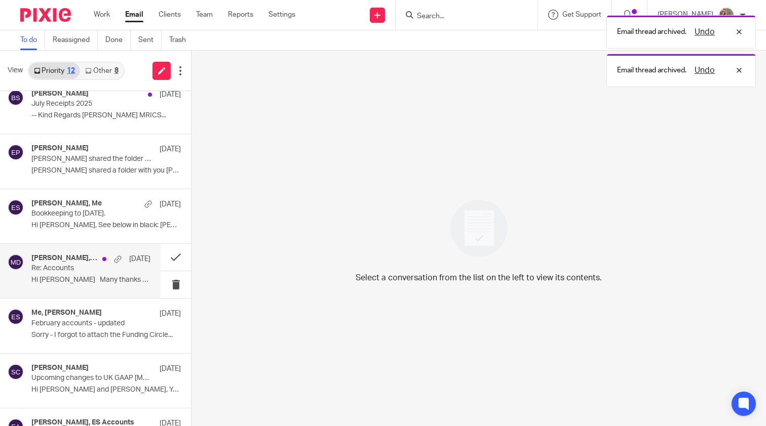
scroll to position [282, 0]
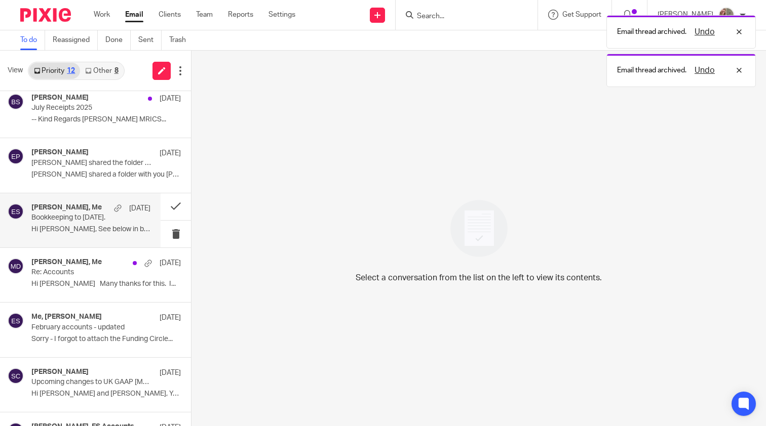
click at [99, 225] on p "Hi Ellie, See below in black: Sarah..." at bounding box center [90, 229] width 119 height 9
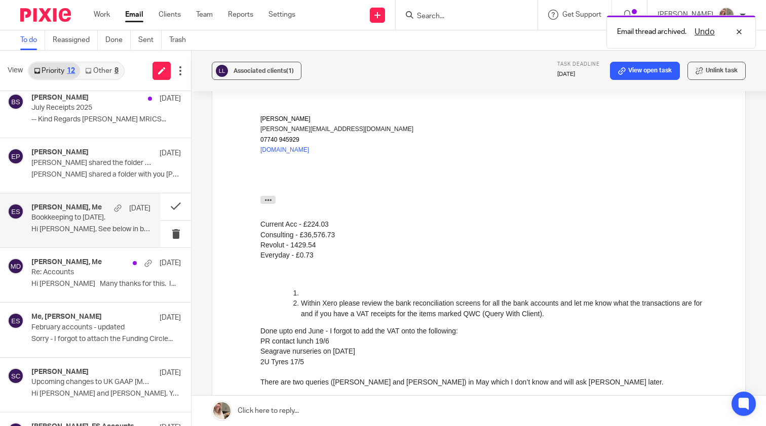
scroll to position [251, 0]
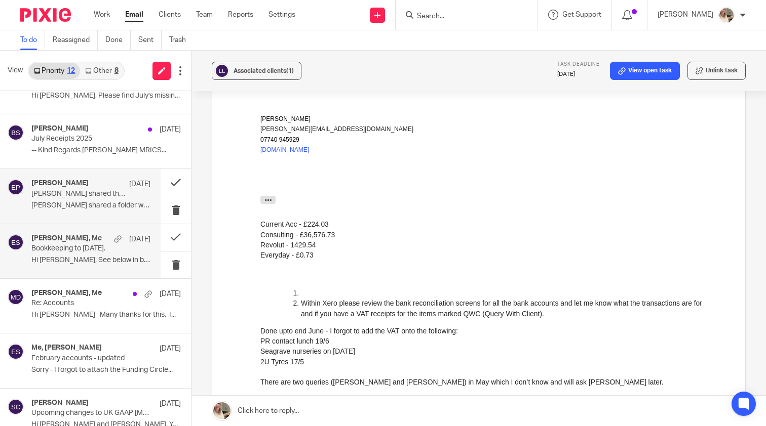
click at [111, 202] on p "Emma Paterson shared a folder with you Cash..." at bounding box center [90, 206] width 119 height 9
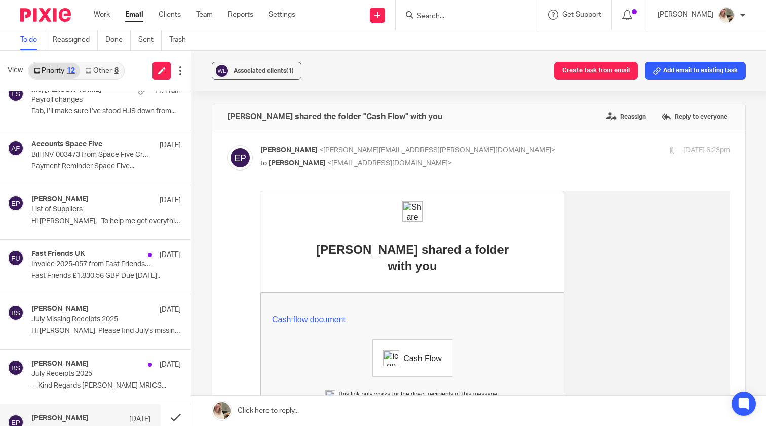
scroll to position [0, 0]
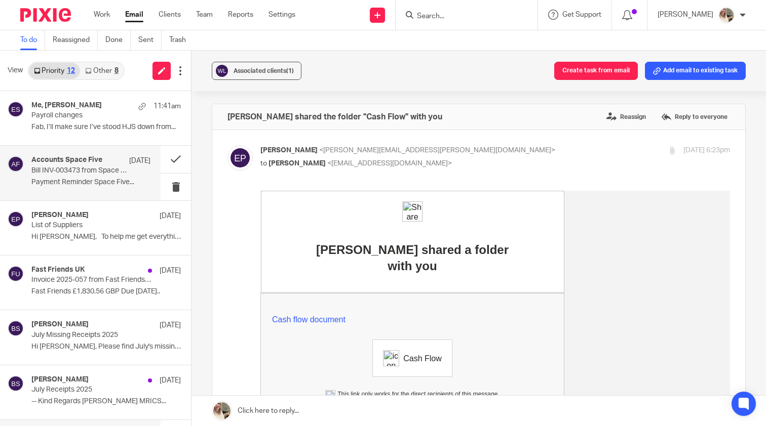
click at [123, 197] on div "Accounts Space Five 22 Aug Bill INV-003473 from Space Five Creative Limited is …" at bounding box center [80, 173] width 161 height 54
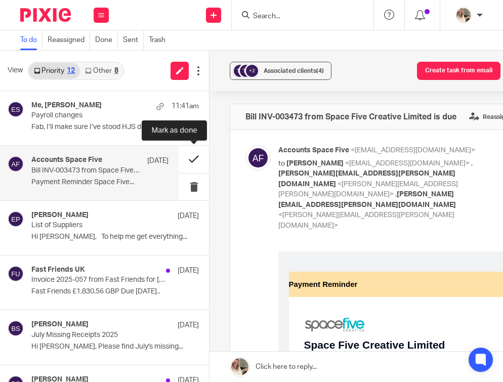
click at [194, 163] on button at bounding box center [194, 159] width 30 height 27
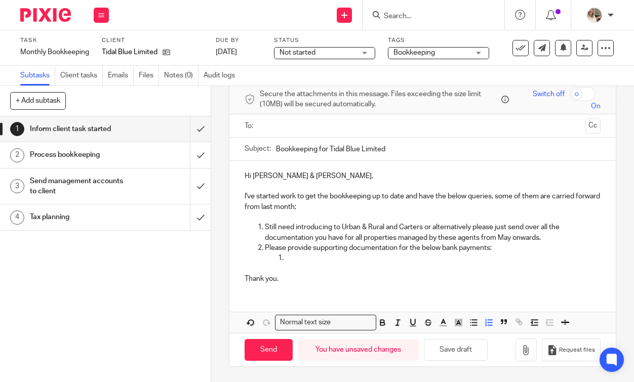
scroll to position [43, 0]
click at [449, 349] on button "Save draft" at bounding box center [456, 351] width 64 height 22
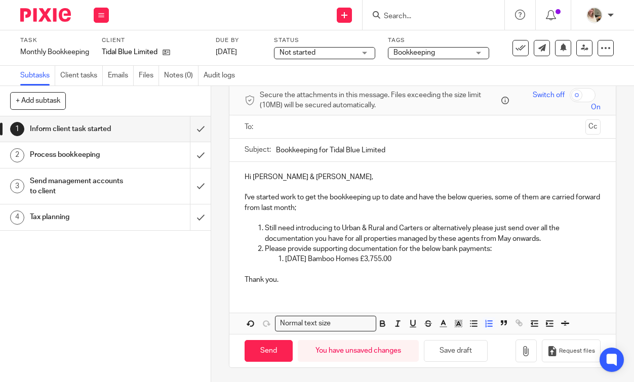
click at [491, 249] on p "Please provide supporting documentation for the below bank payments:" at bounding box center [433, 249] width 336 height 10
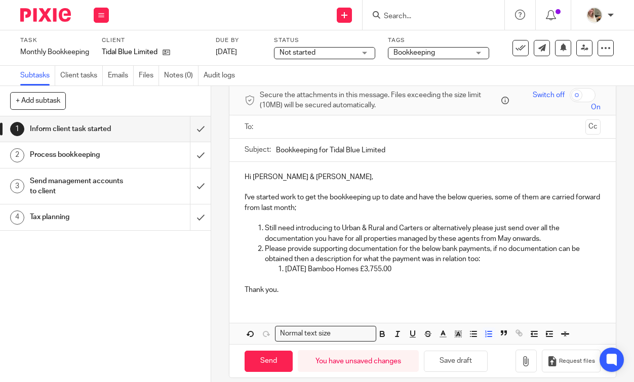
click at [464, 264] on p "[DATE] Bamboo Homes £3,755.00" at bounding box center [443, 269] width 316 height 10
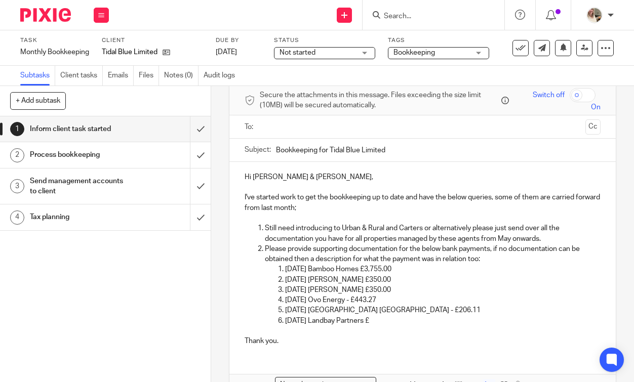
click at [486, 1] on div at bounding box center [434, 15] width 142 height 30
click at [424, 319] on p "[DATE] Landbay Partners £" at bounding box center [443, 321] width 316 height 10
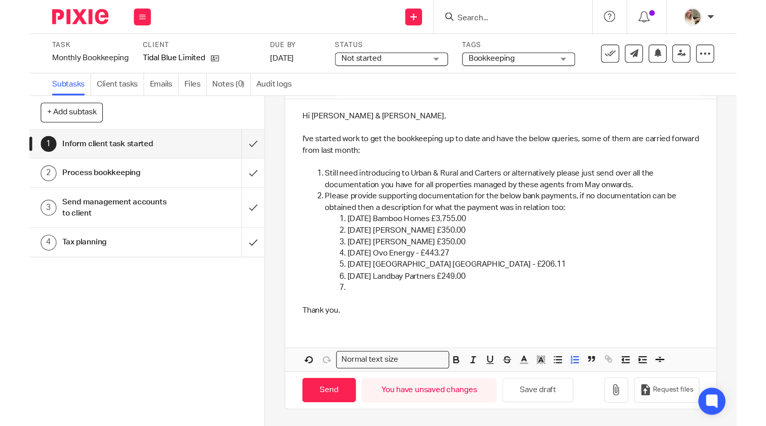
scroll to position [115, 0]
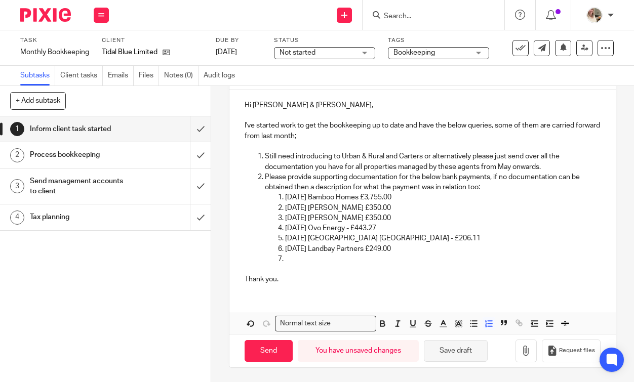
click at [449, 348] on button "Save draft" at bounding box center [456, 351] width 64 height 22
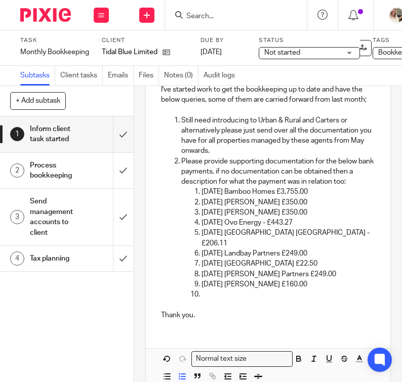
scroll to position [201, 0]
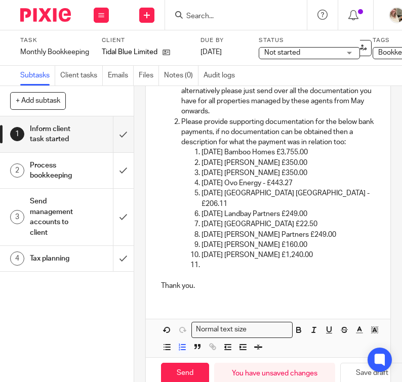
click at [276, 183] on p "20/6/2025 Ovo Energy - £443.27" at bounding box center [289, 183] width 174 height 10
click at [279, 183] on p "20/6/2025 Ovo Energy - £443.27" at bounding box center [289, 183] width 174 height 10
click at [294, 192] on p "24/6/2025 Chesterfield BC - £206.11" at bounding box center [289, 198] width 174 height 21
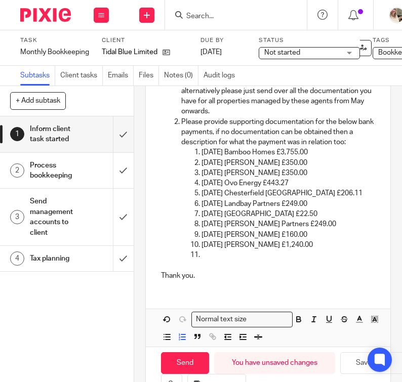
click at [207, 255] on p at bounding box center [289, 255] width 174 height 10
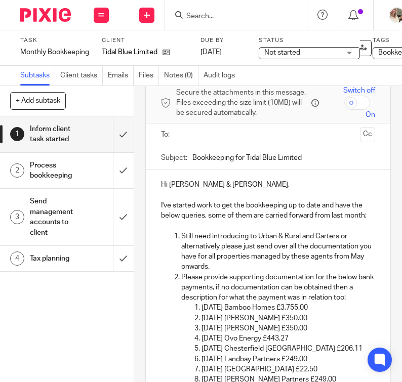
scroll to position [45, 0]
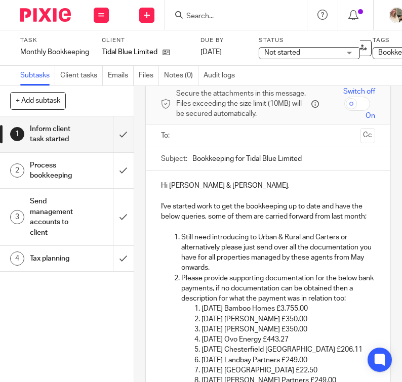
click at [217, 137] on input "text" at bounding box center [268, 136] width 176 height 12
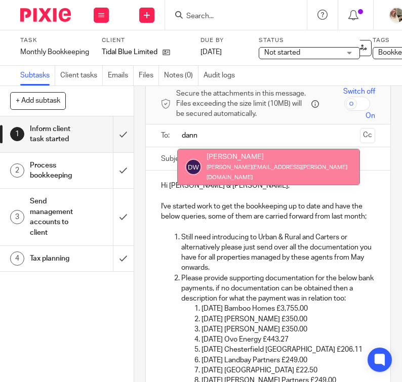
type input "dann"
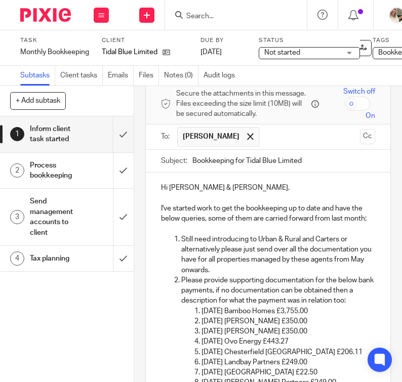
click at [264, 139] on input "text" at bounding box center [310, 137] width 92 height 20
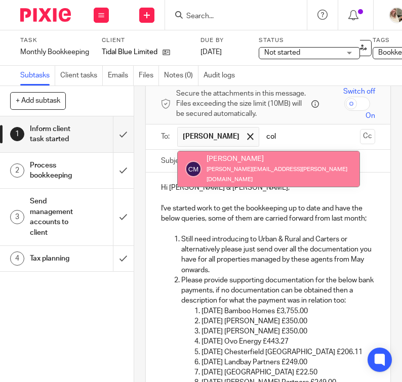
type input "col"
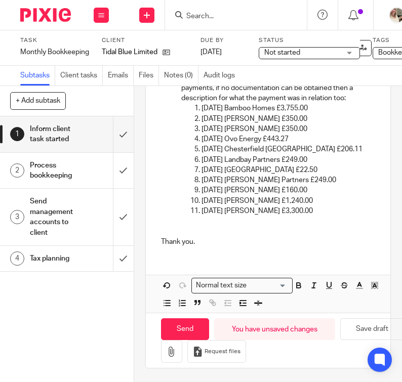
scroll to position [261, 0]
click at [228, 242] on p "Thank you." at bounding box center [268, 242] width 214 height 10
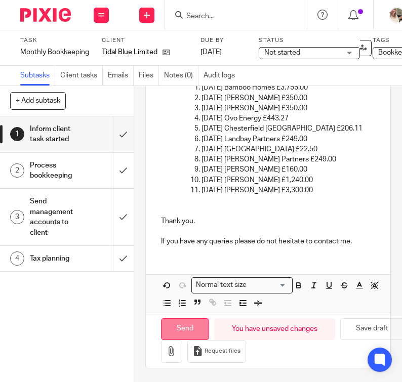
scroll to position [282, 0]
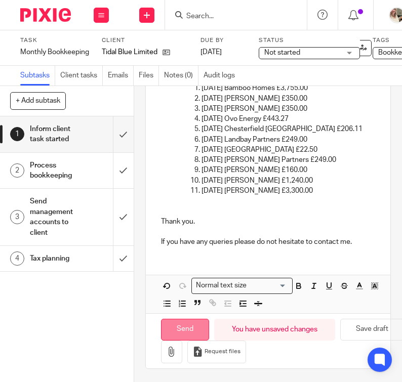
click at [177, 332] on input "Send" at bounding box center [185, 330] width 48 height 22
type input "Sent"
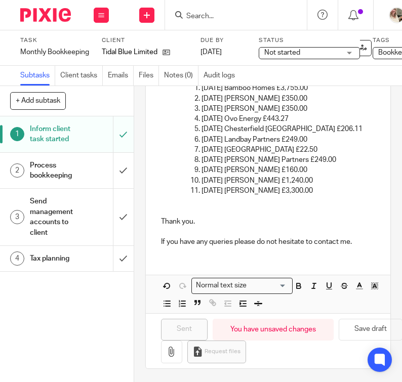
click at [60, 165] on h1 "Process bookkeeping" at bounding box center [54, 171] width 49 height 26
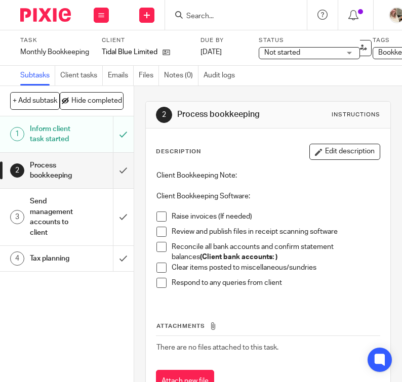
scroll to position [7, 0]
